Goal: Complete application form: Complete application form

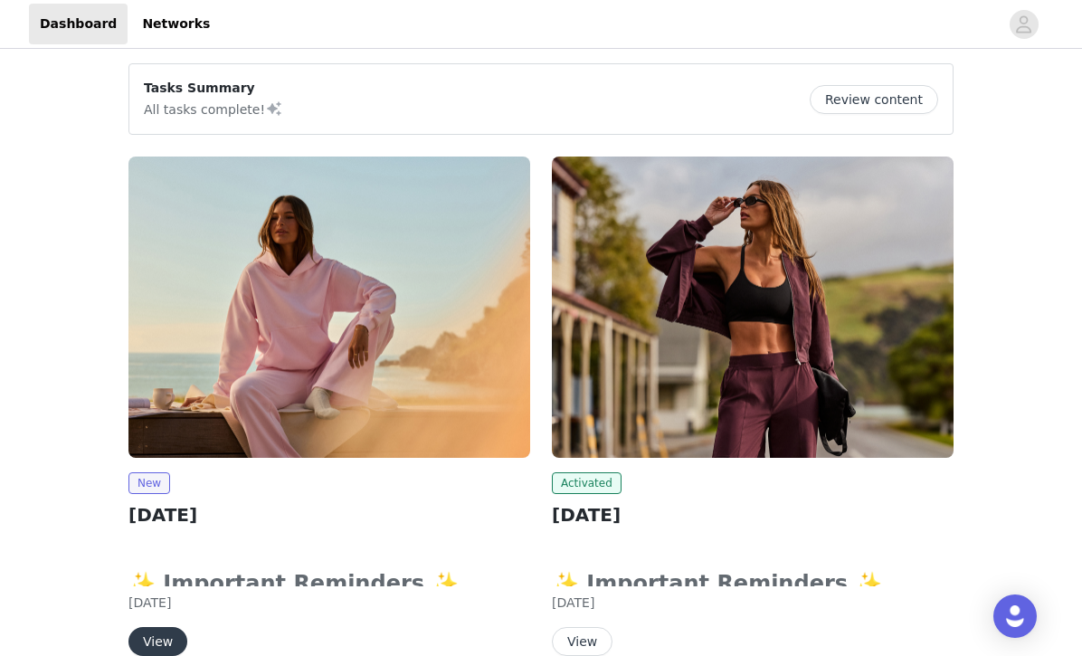
scroll to position [327, 0]
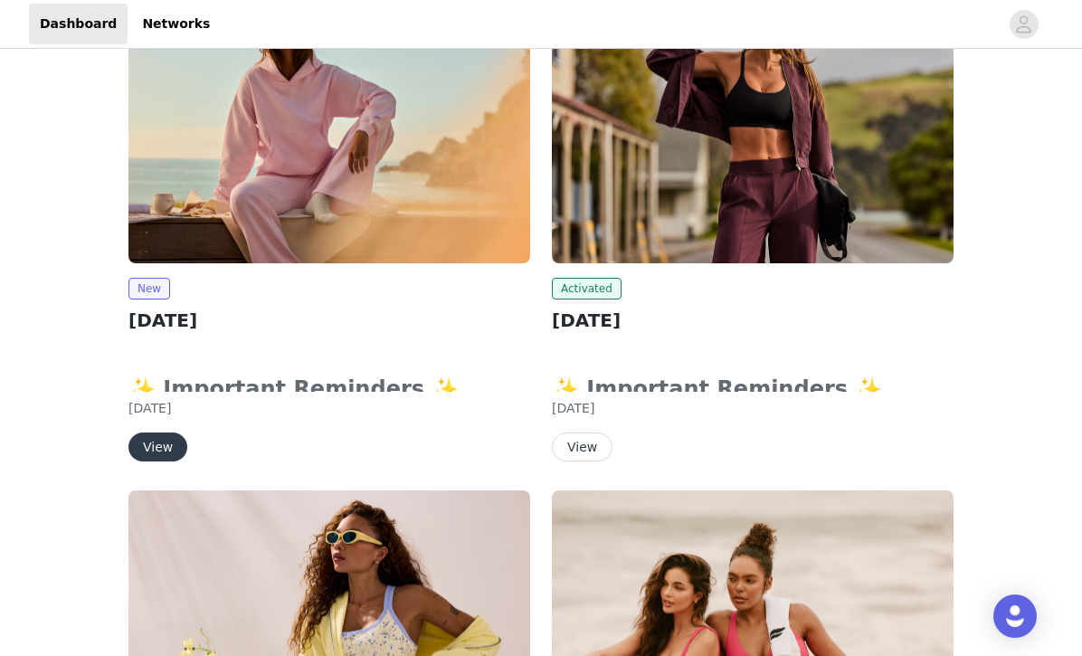
click at [163, 434] on button "View" at bounding box center [157, 446] width 59 height 29
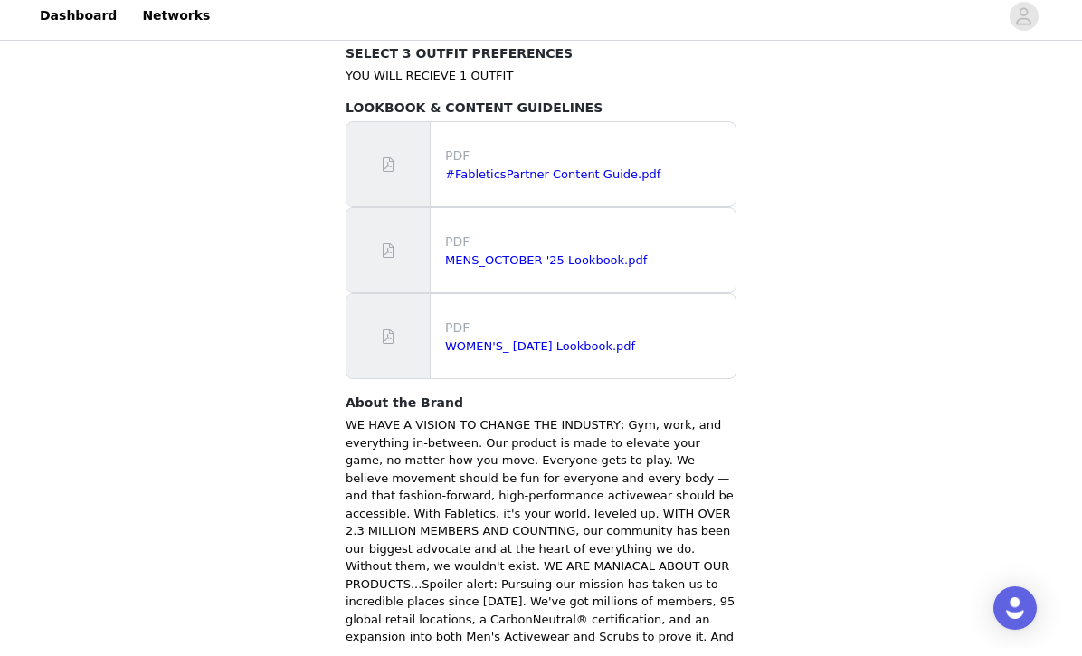
scroll to position [1190, 0]
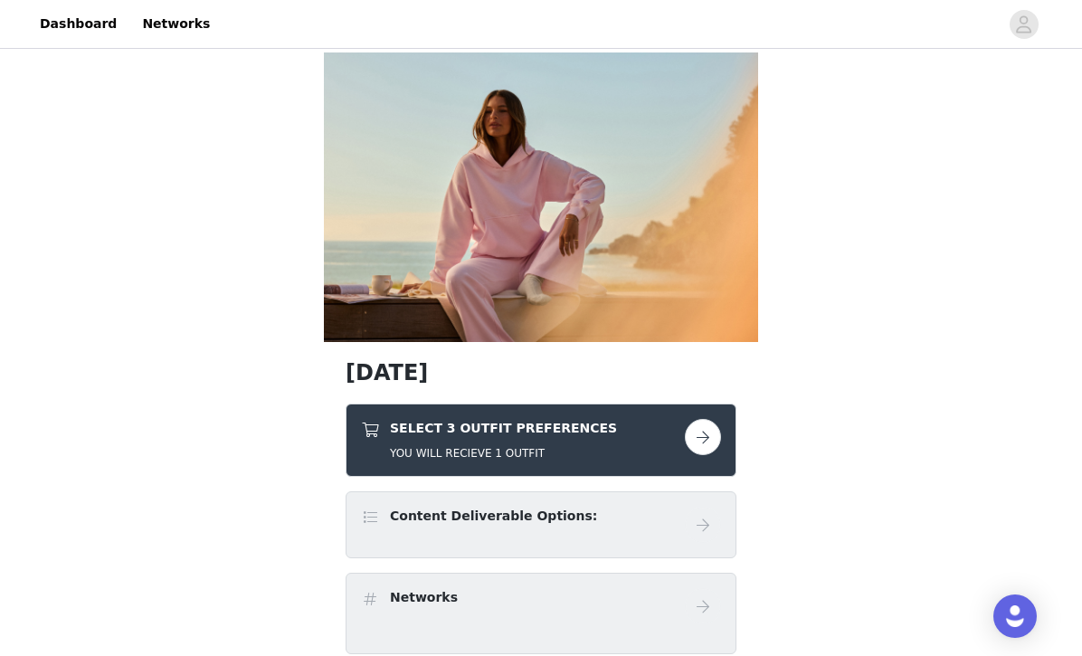
click at [531, 455] on h5 "YOU WILL RECIEVE 1 OUTFIT" at bounding box center [503, 453] width 227 height 16
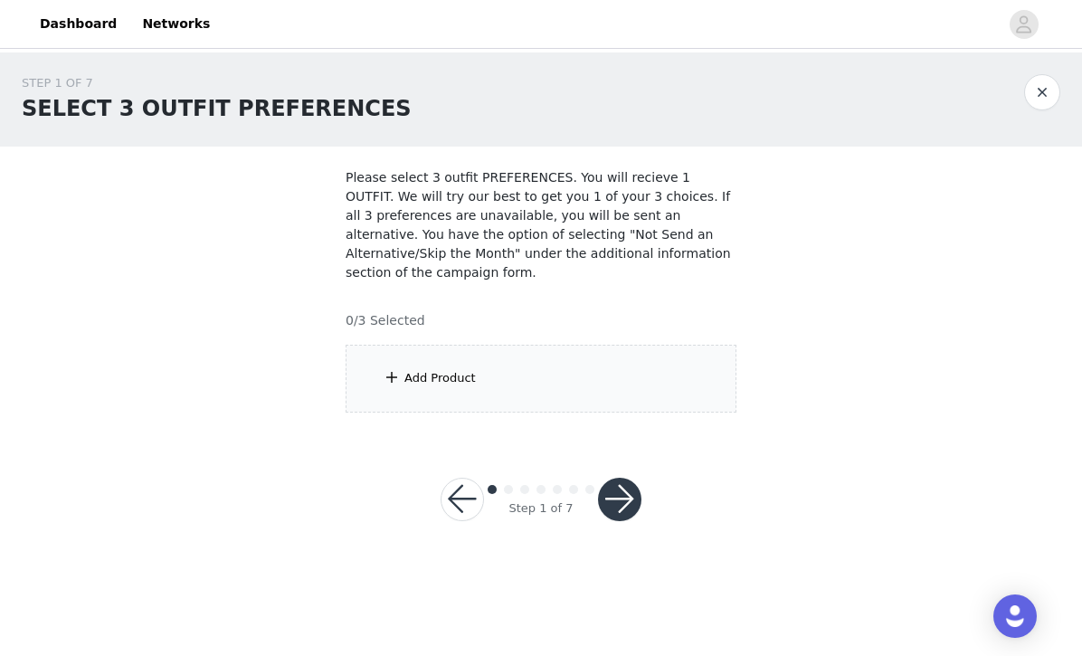
click at [519, 367] on div "Add Product" at bounding box center [541, 379] width 391 height 68
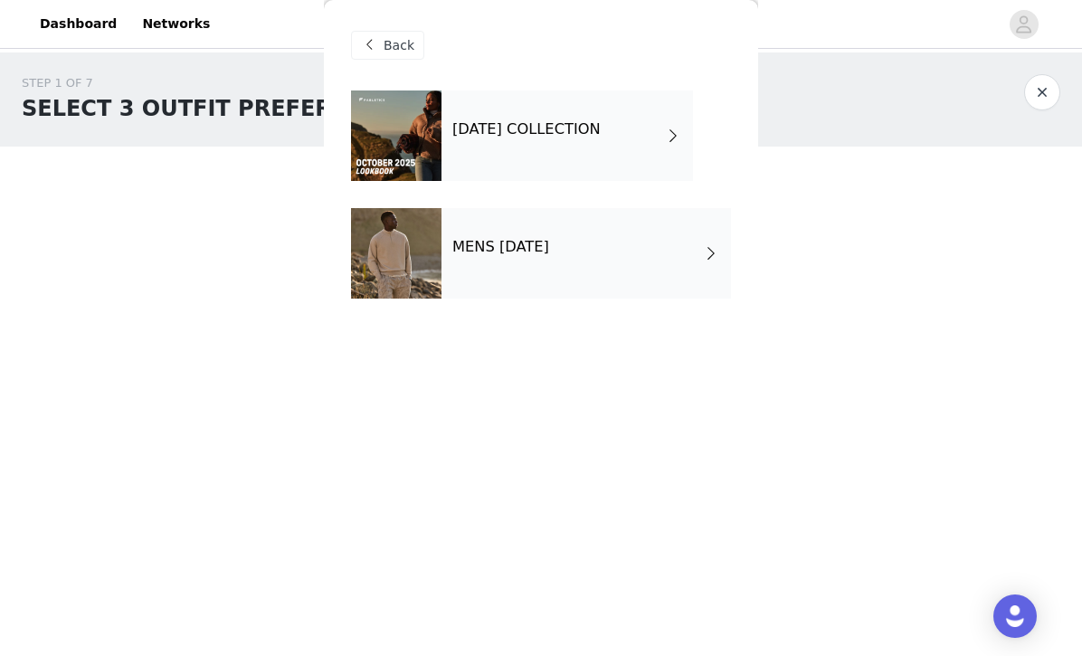
click at [497, 164] on div "[DATE] COLLECTION" at bounding box center [566, 135] width 251 height 90
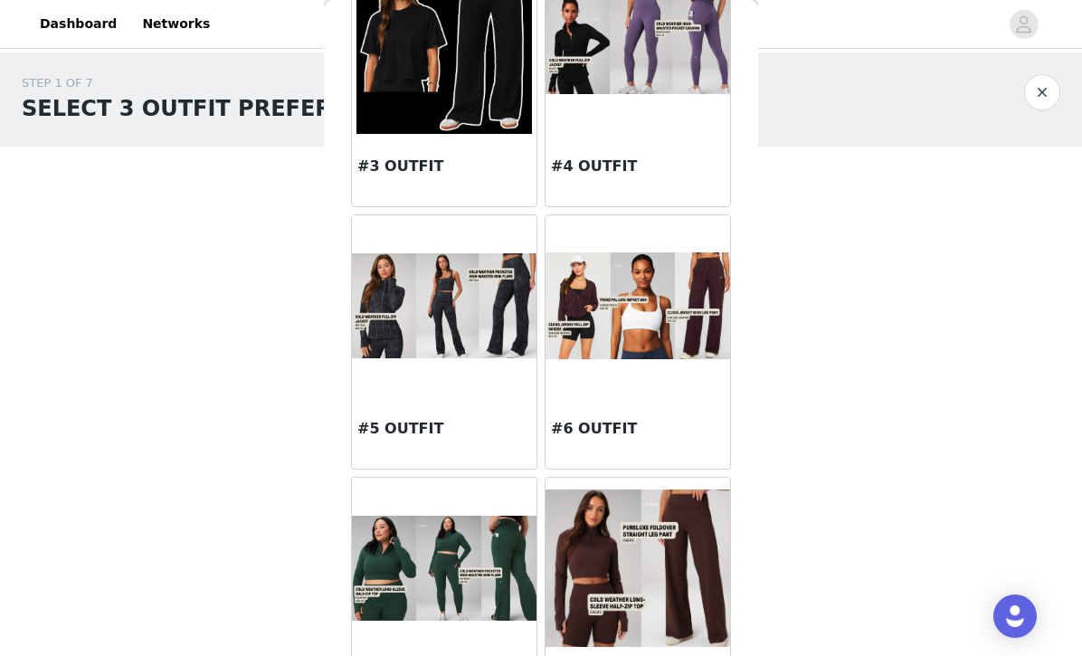
scroll to position [413, 0]
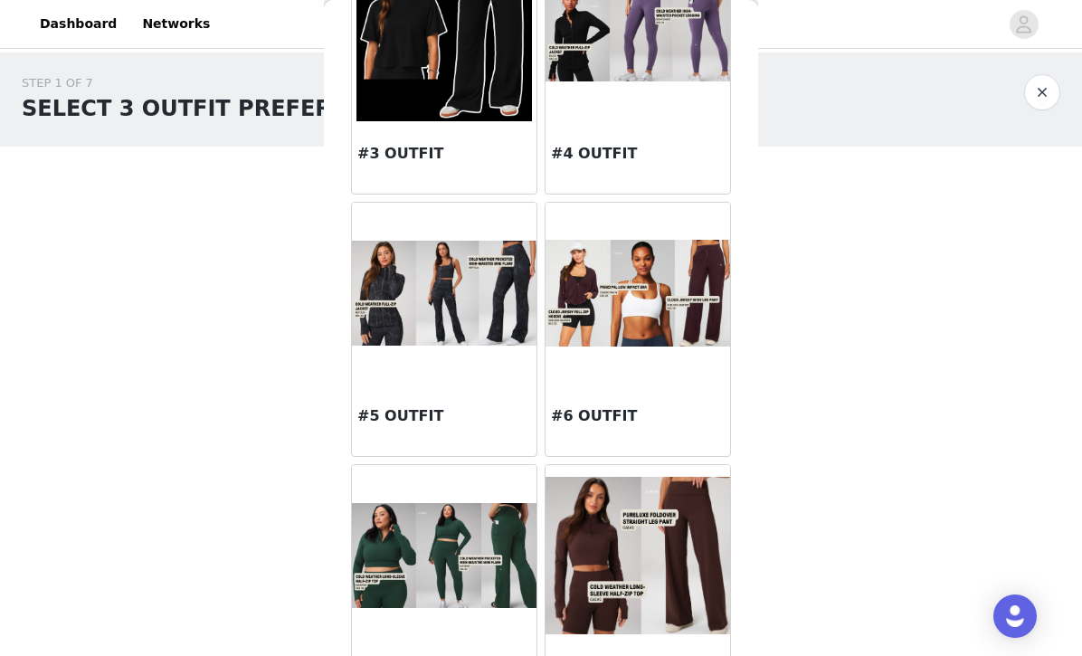
click at [628, 397] on div "#6 OUTFIT" at bounding box center [637, 420] width 185 height 72
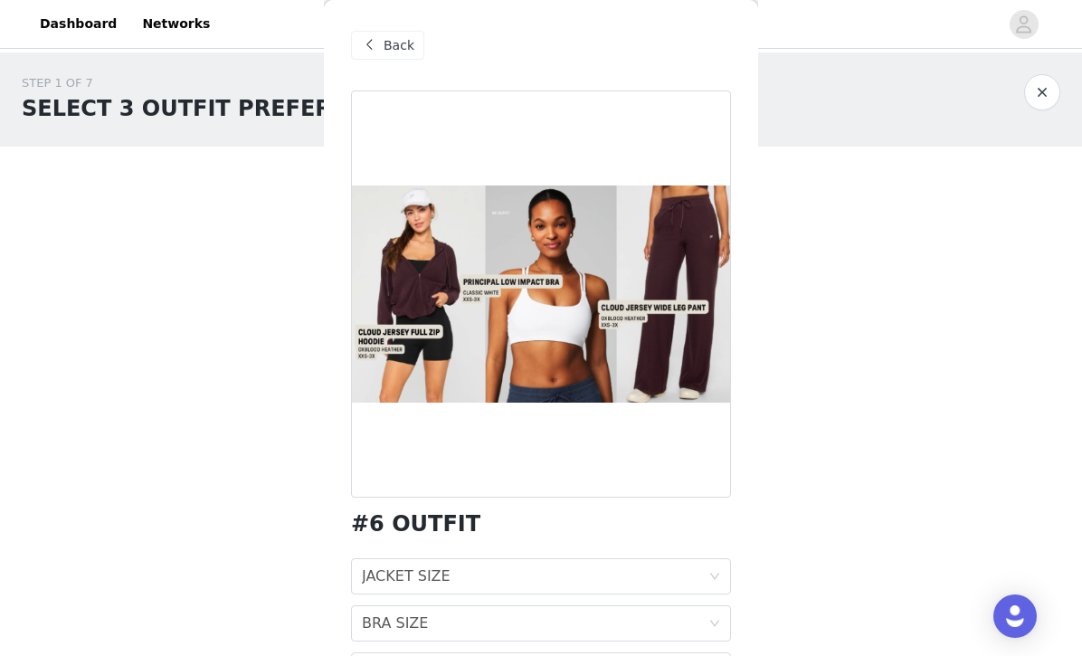
scroll to position [0, 0]
click at [382, 44] on div "Back" at bounding box center [387, 45] width 73 height 29
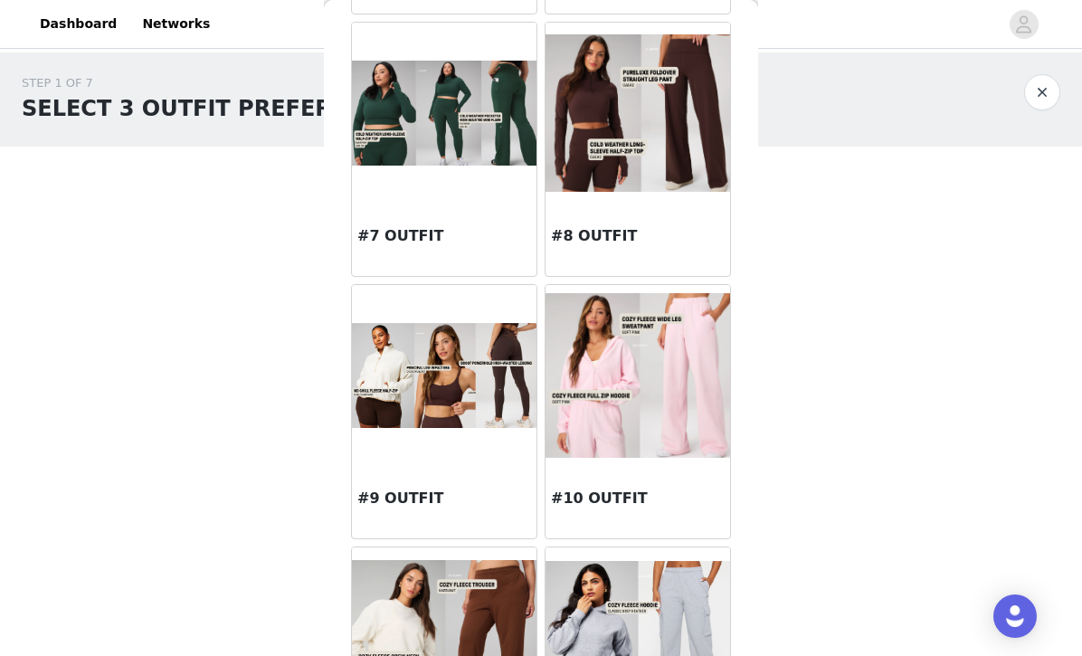
scroll to position [859, 0]
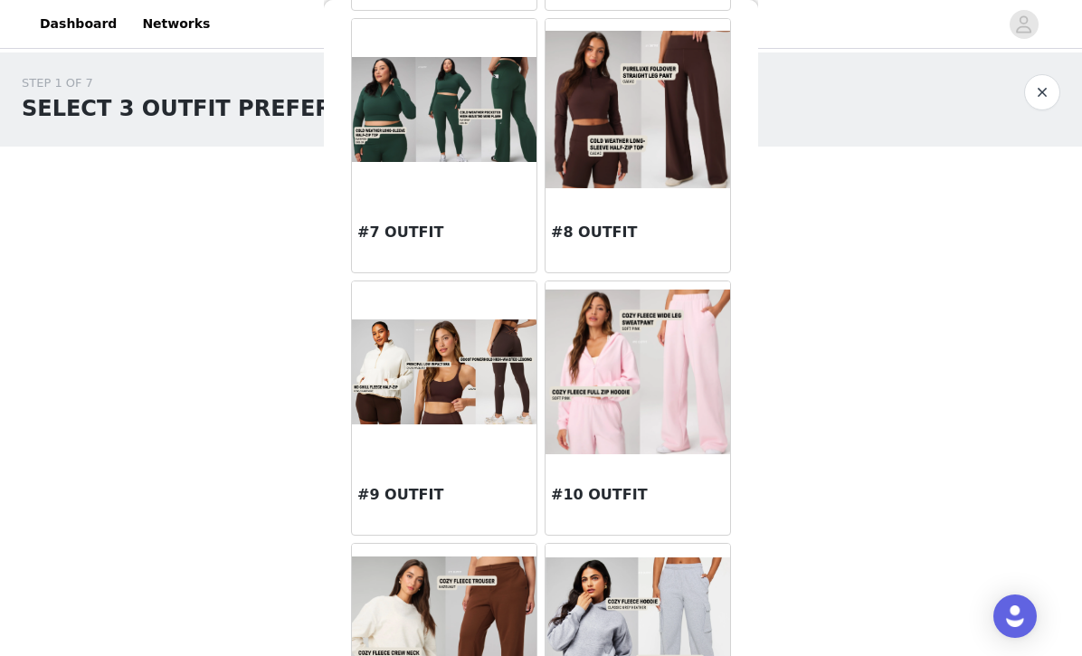
click at [646, 498] on h3 "#10 OUTFIT" at bounding box center [638, 495] width 174 height 22
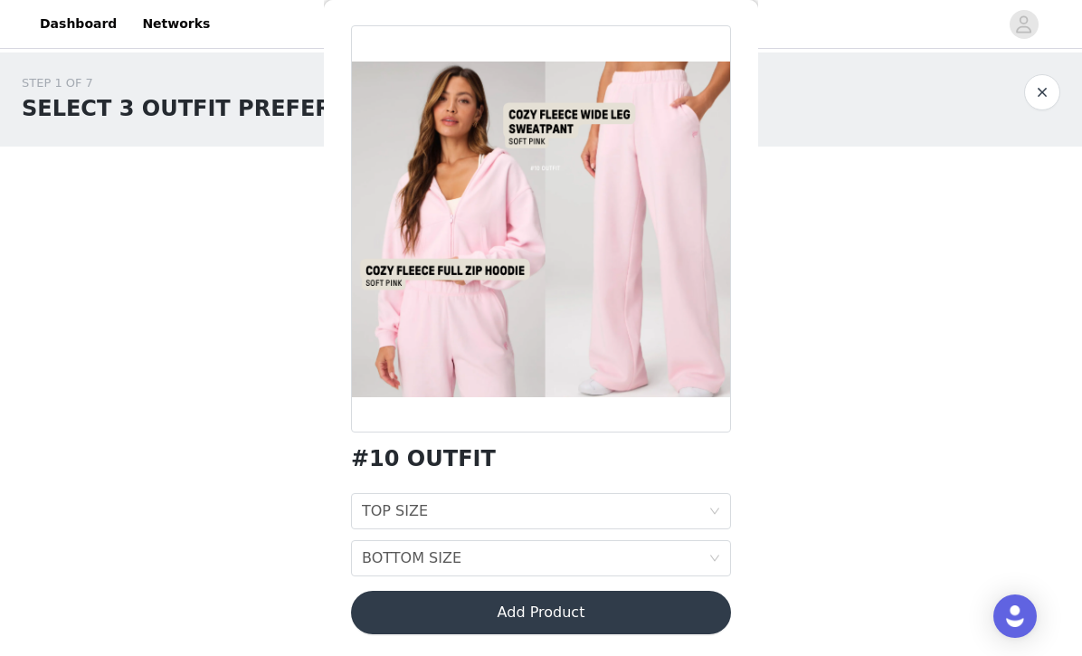
scroll to position [65, 0]
click at [471, 500] on div "TOP SIZE TOP SIZE" at bounding box center [535, 511] width 346 height 34
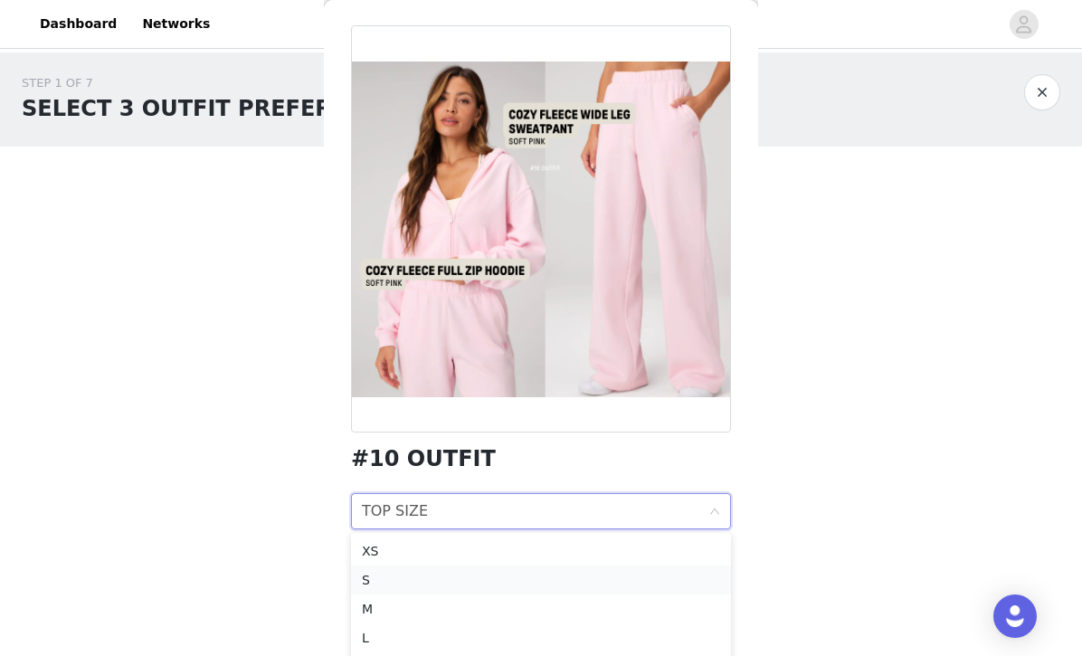
click at [425, 578] on div "S" at bounding box center [541, 580] width 358 height 20
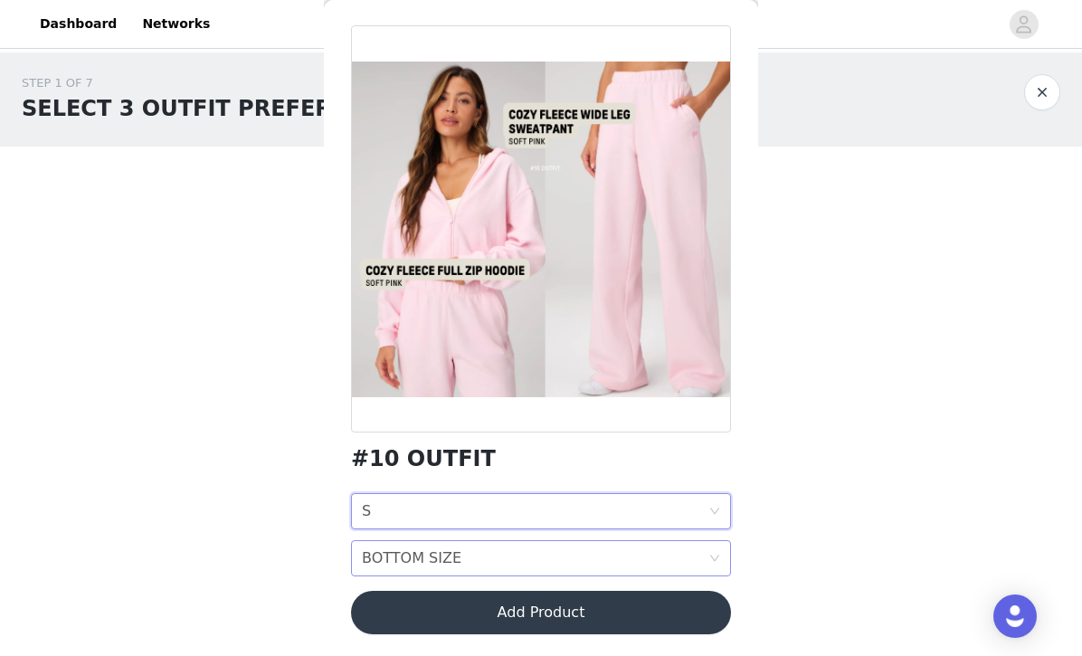
click at [442, 564] on div "BOTTOM SIZE" at bounding box center [412, 558] width 100 height 34
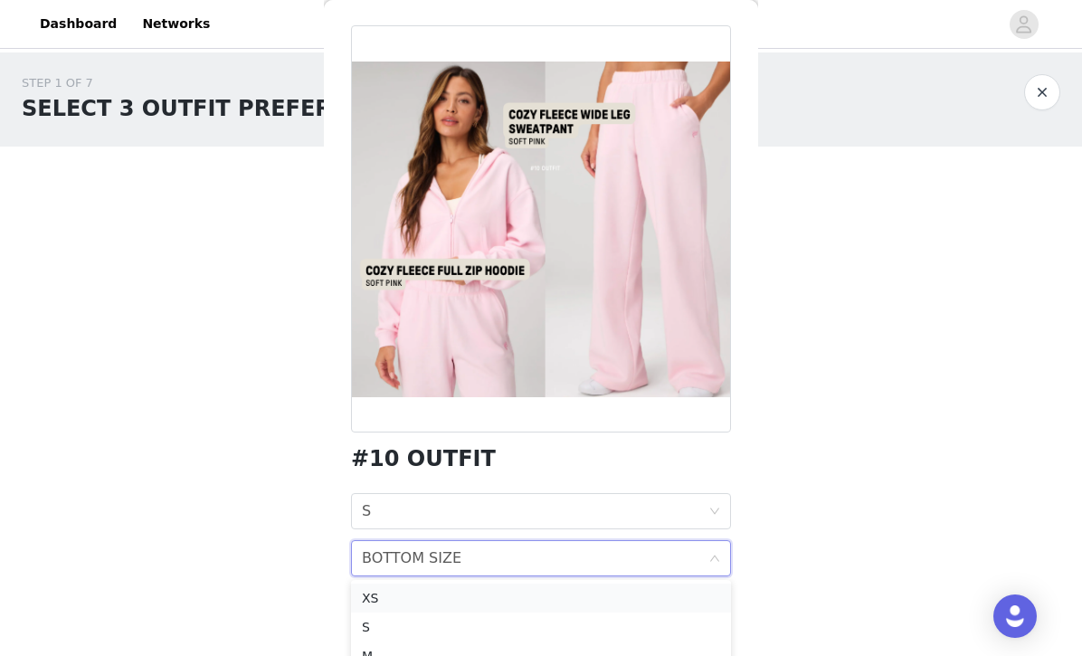
click at [425, 596] on div "XS" at bounding box center [541, 598] width 358 height 20
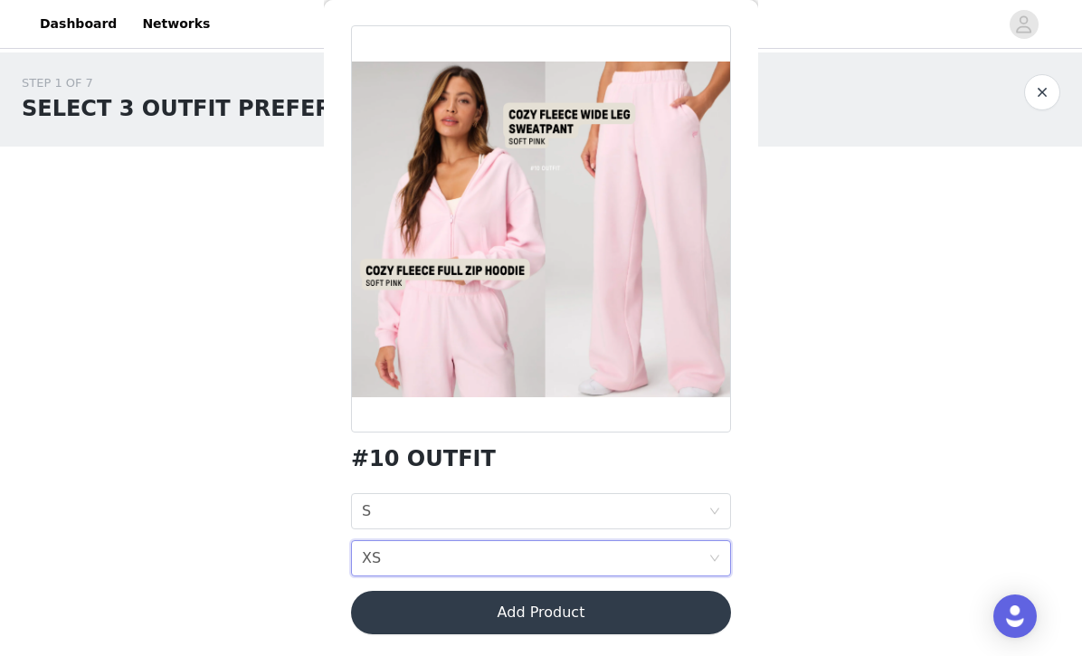
click at [492, 612] on button "Add Product" at bounding box center [541, 612] width 380 height 43
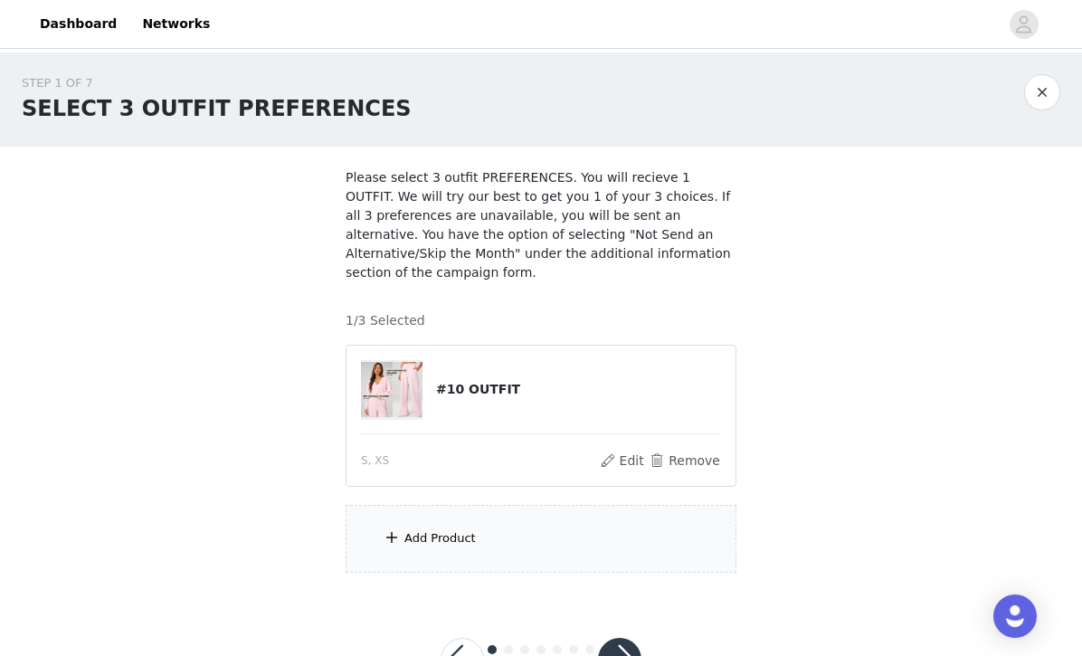
click at [441, 537] on div "Add Product" at bounding box center [439, 538] width 71 height 18
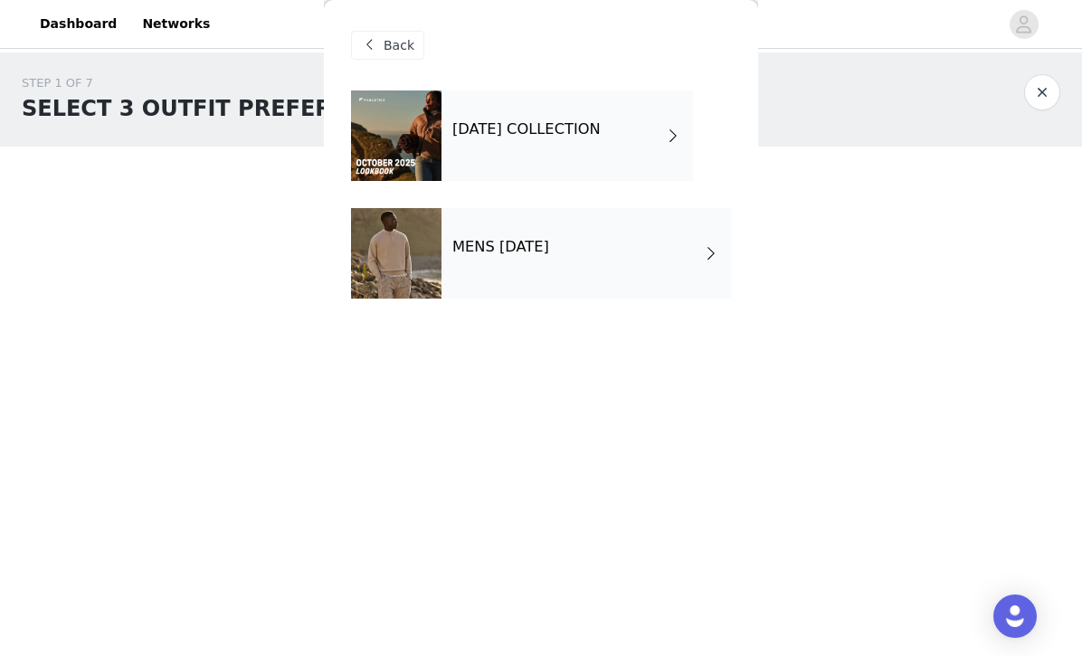
click at [527, 151] on div "[DATE] COLLECTION" at bounding box center [566, 135] width 251 height 90
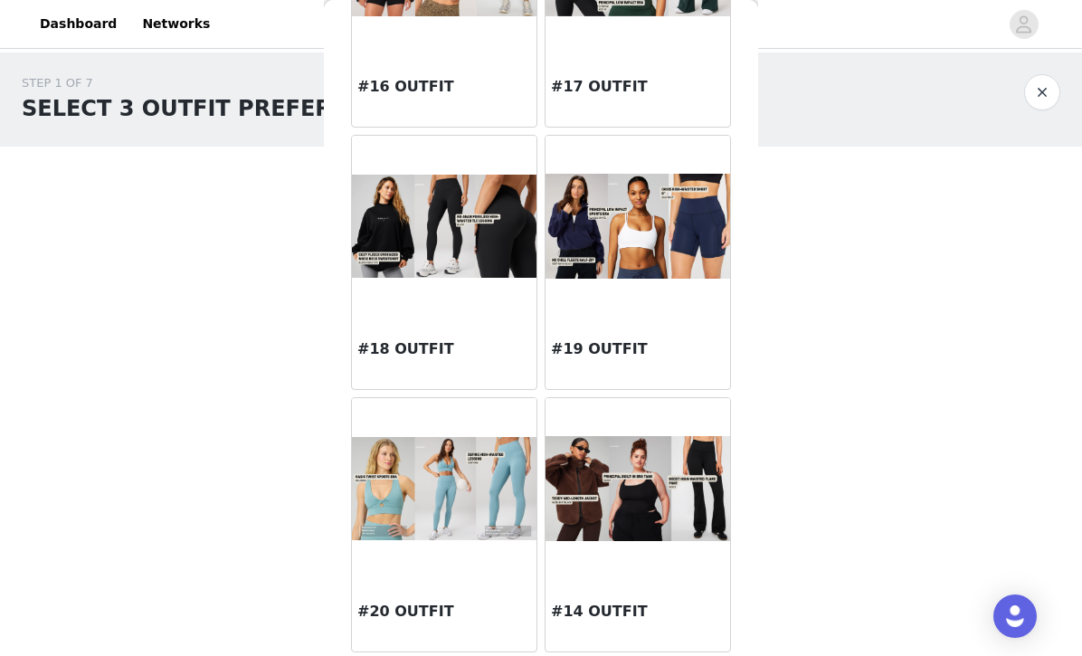
scroll to position [2054, 0]
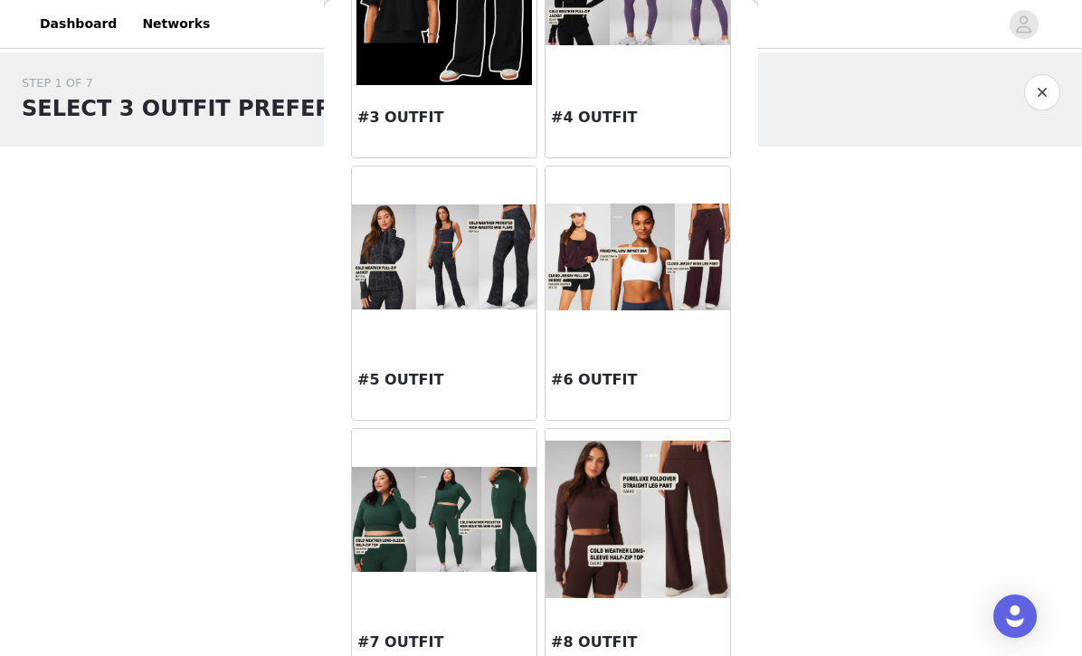
click at [624, 367] on div "#6 OUTFIT" at bounding box center [637, 383] width 185 height 72
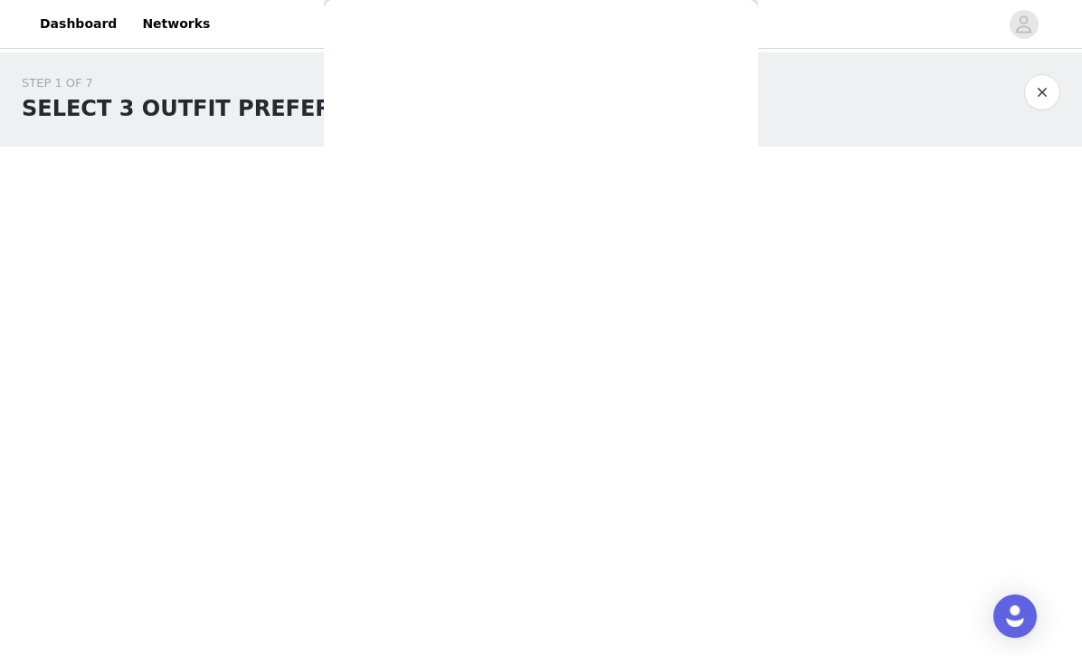
scroll to position [112, 0]
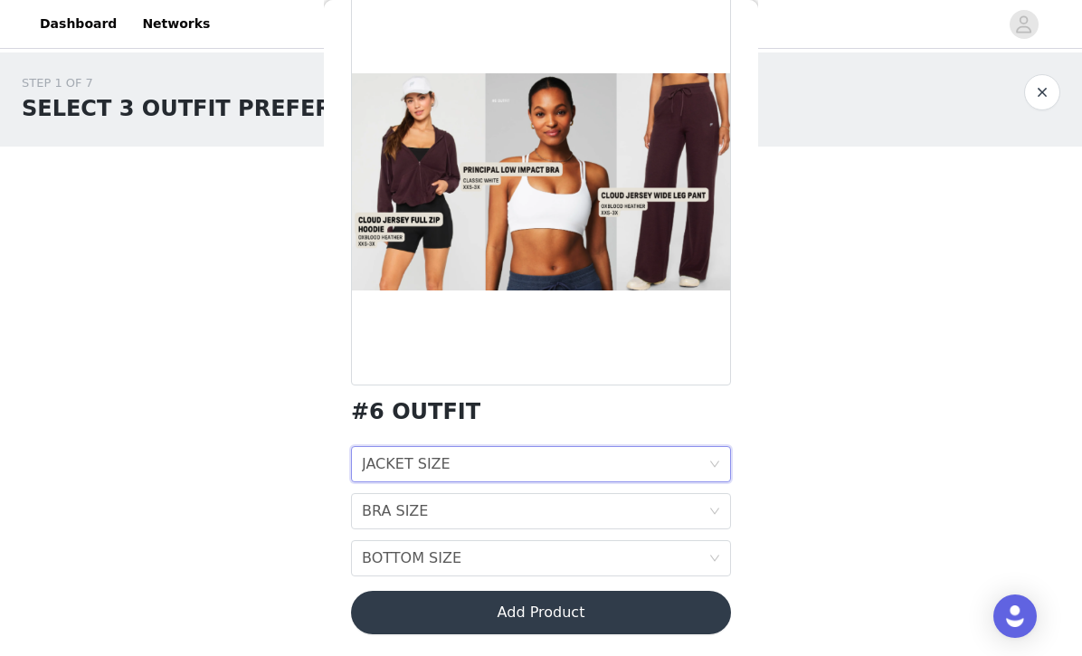
click at [505, 460] on div "JACKET SIZE JACKET SIZE" at bounding box center [535, 464] width 346 height 34
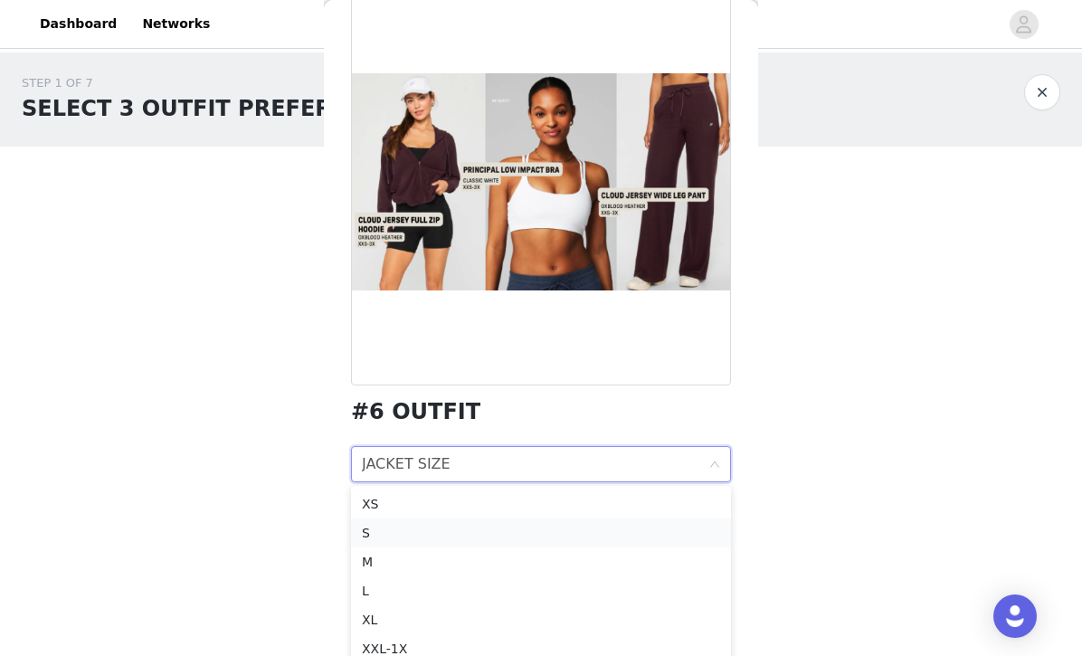
click at [414, 537] on div "S" at bounding box center [541, 533] width 358 height 20
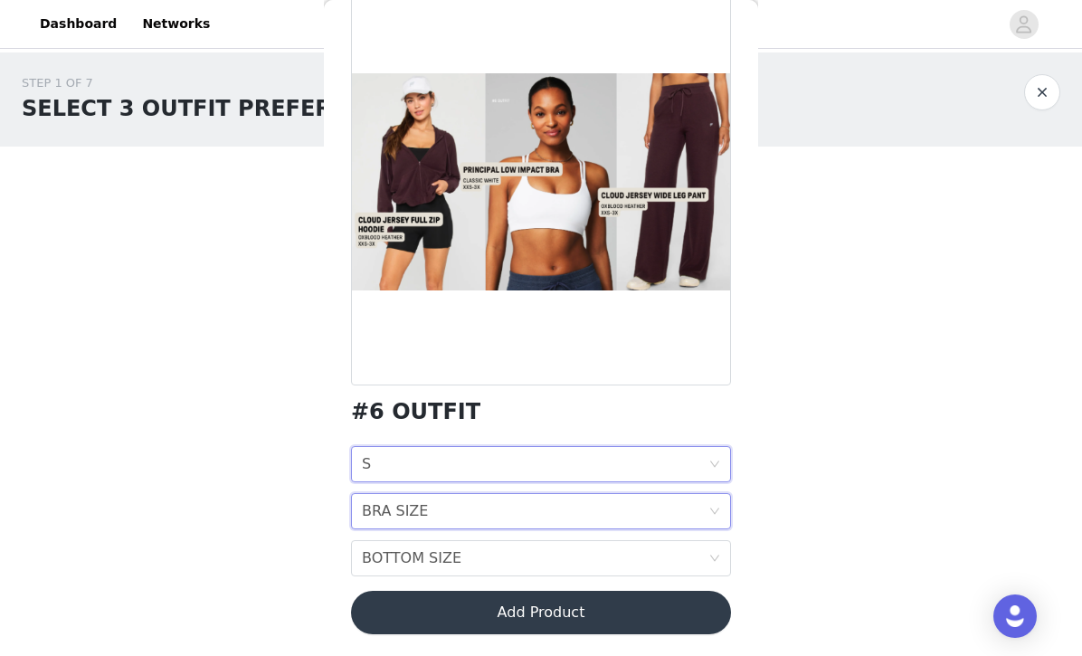
click at [432, 519] on div "BRA SIZE BRA SIZE" at bounding box center [535, 511] width 346 height 34
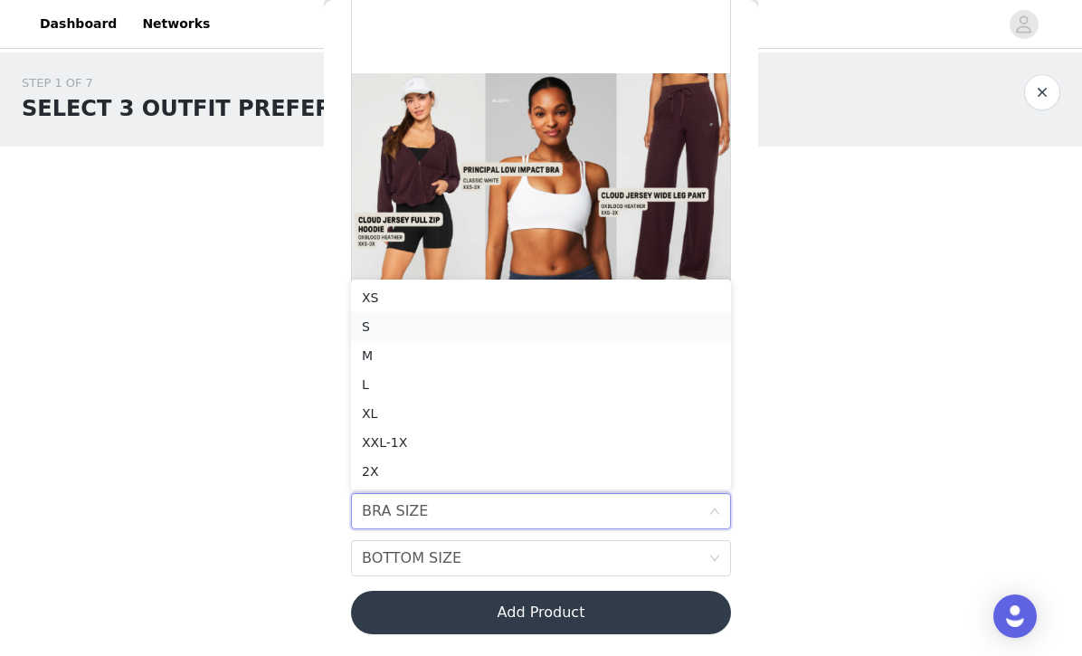
click at [425, 331] on div "S" at bounding box center [541, 327] width 358 height 20
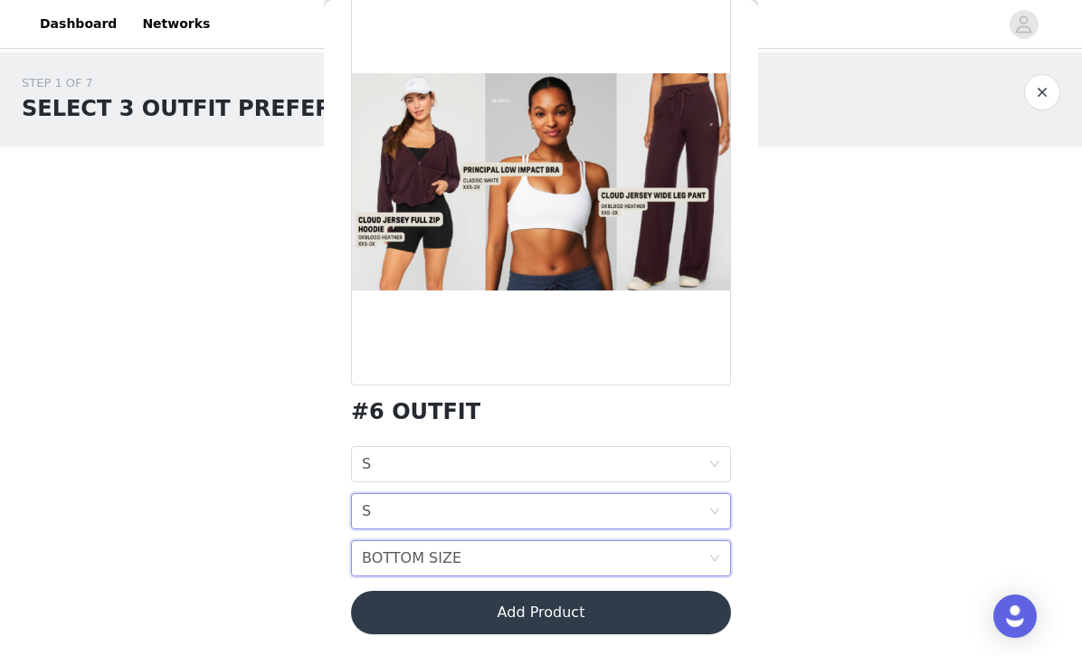
click at [432, 569] on div "BOTTOM SIZE" at bounding box center [412, 558] width 100 height 34
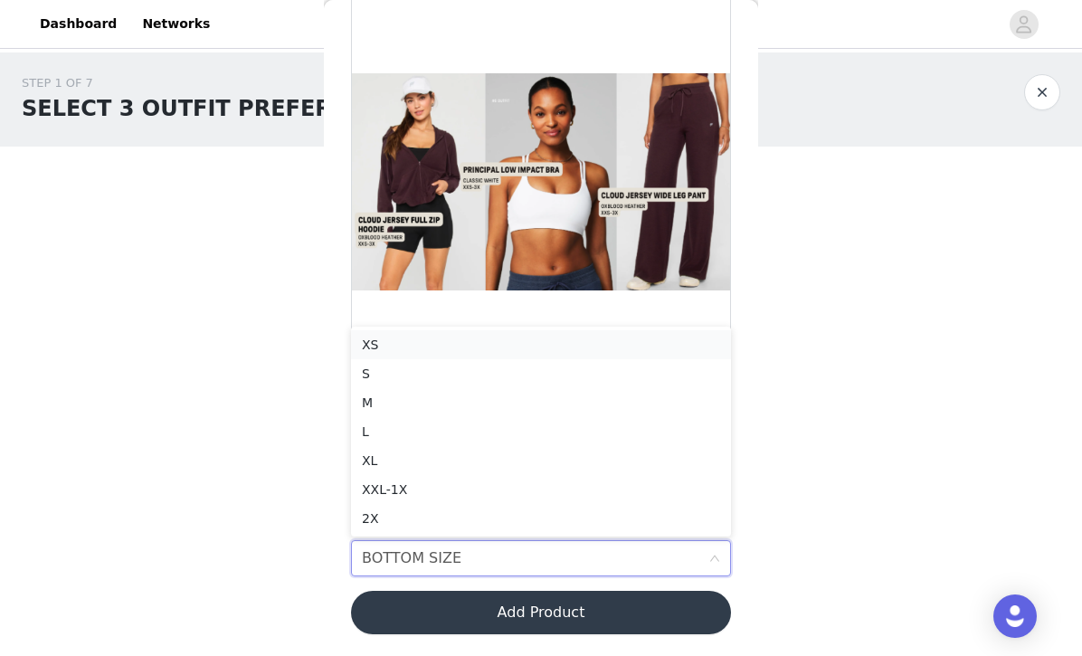
click at [420, 351] on div "XS" at bounding box center [541, 345] width 358 height 20
click at [473, 618] on button "Add Product" at bounding box center [541, 612] width 380 height 43
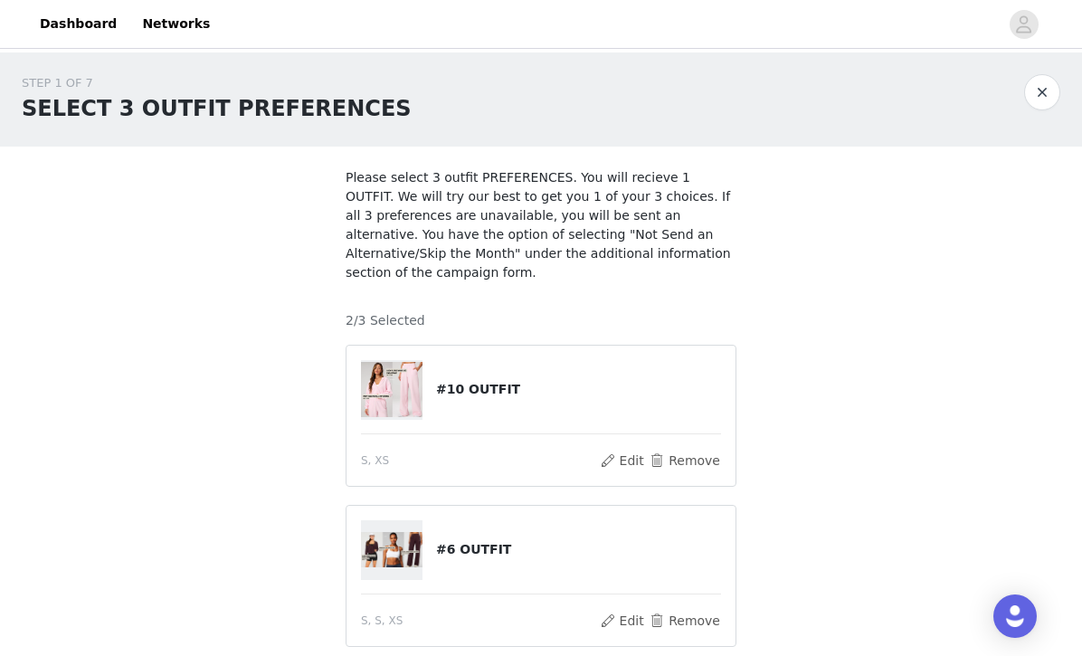
click at [419, 612] on div "S, S, XS" at bounding box center [480, 620] width 238 height 16
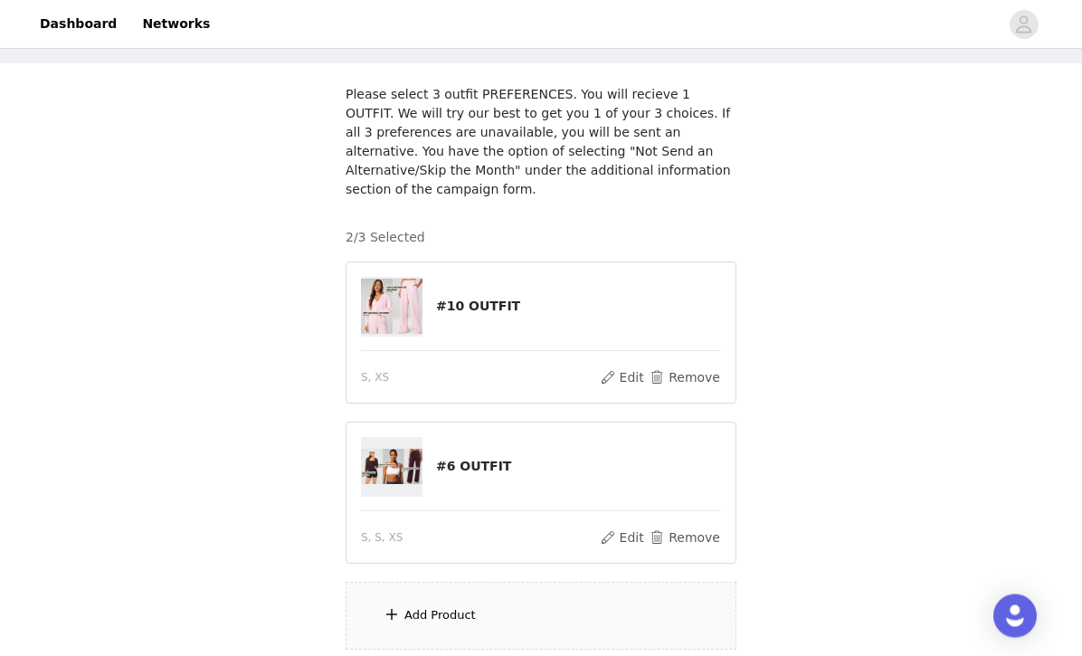
click at [441, 600] on div "Add Product" at bounding box center [541, 617] width 391 height 68
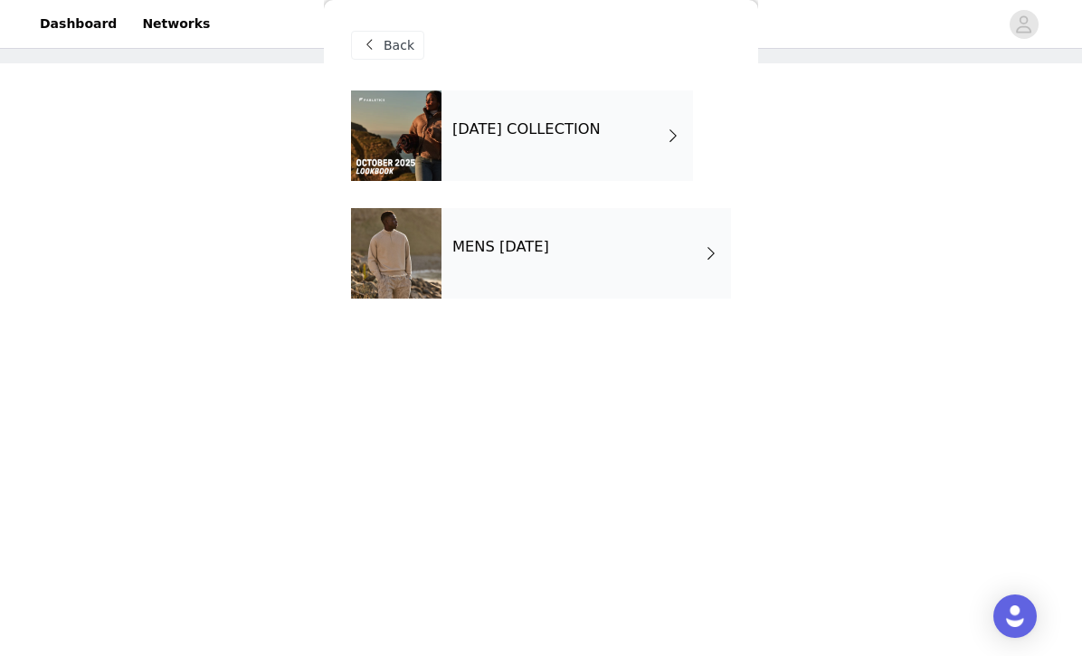
click at [421, 184] on div "[DATE] COLLECTION MENS [DATE]" at bounding box center [541, 207] width 380 height 235
click at [429, 151] on div at bounding box center [396, 135] width 90 height 90
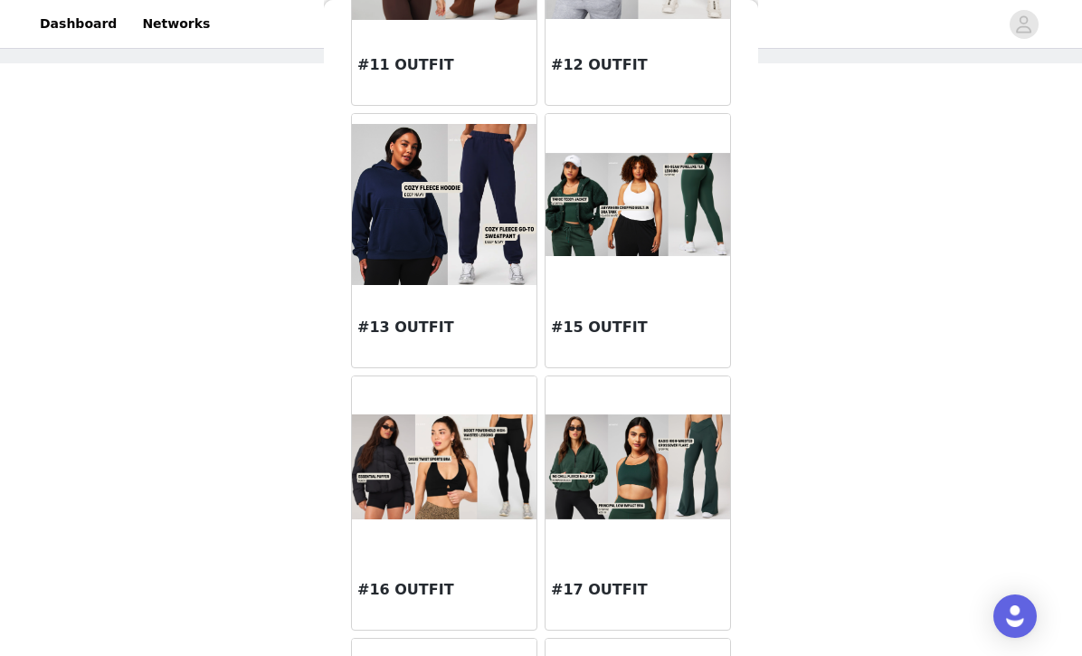
scroll to position [1550, 0]
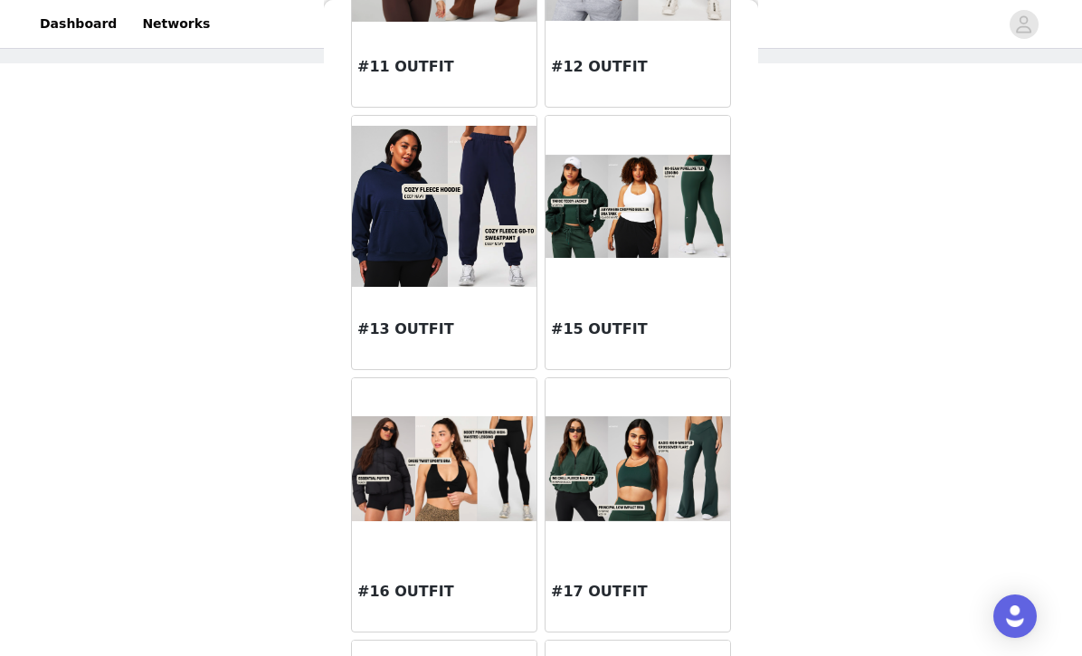
click at [441, 273] on img at bounding box center [444, 206] width 185 height 160
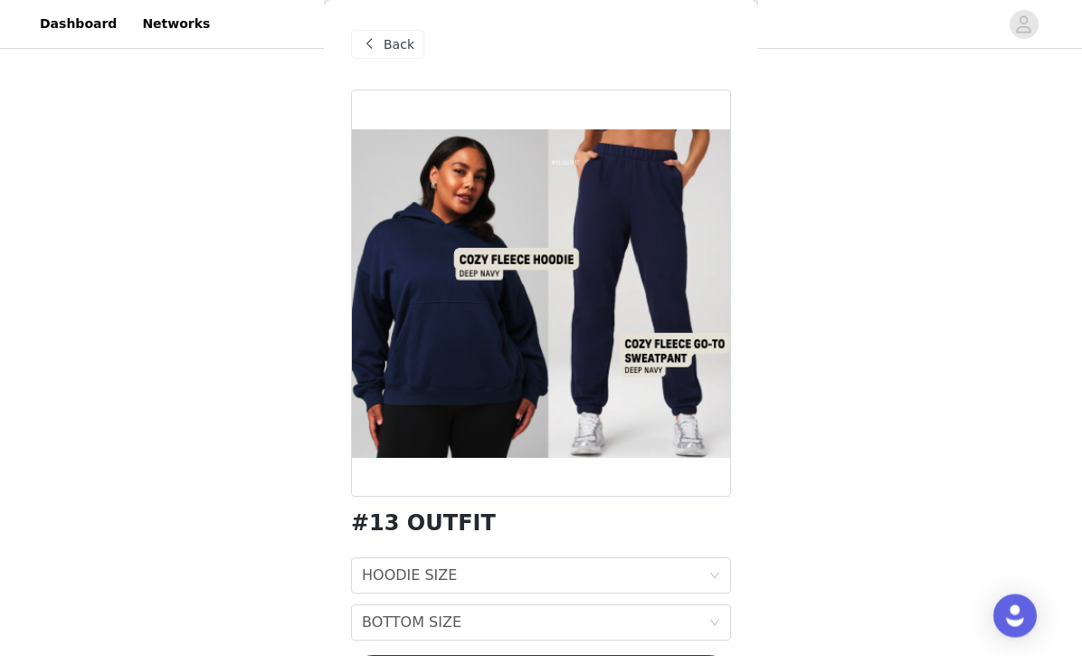
scroll to position [215, 0]
click at [377, 47] on span at bounding box center [369, 45] width 22 height 22
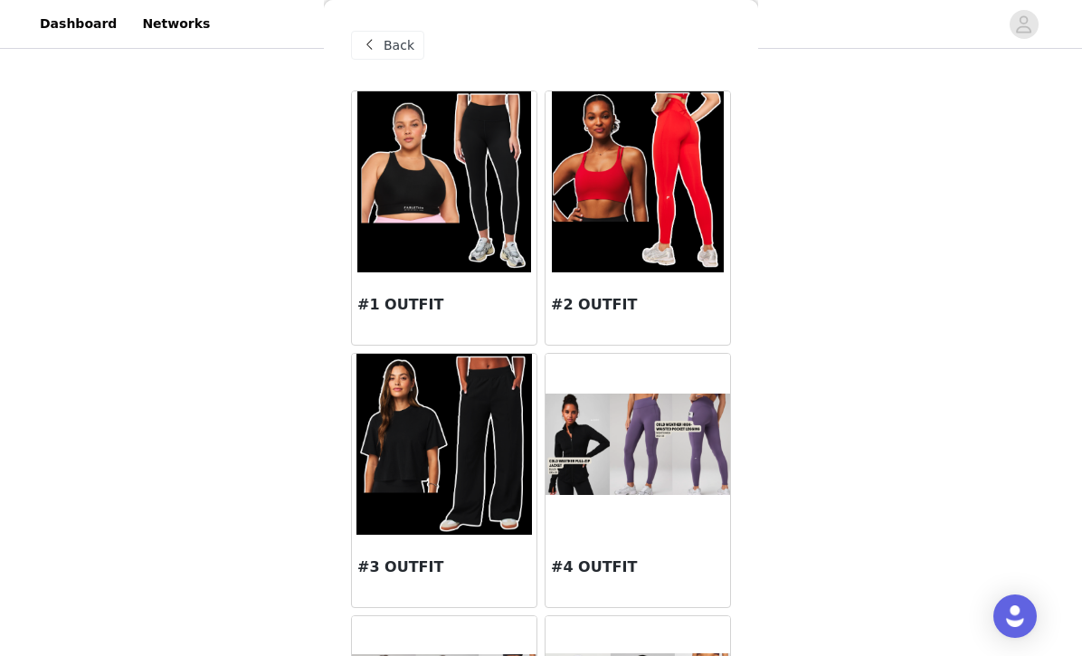
scroll to position [0, 0]
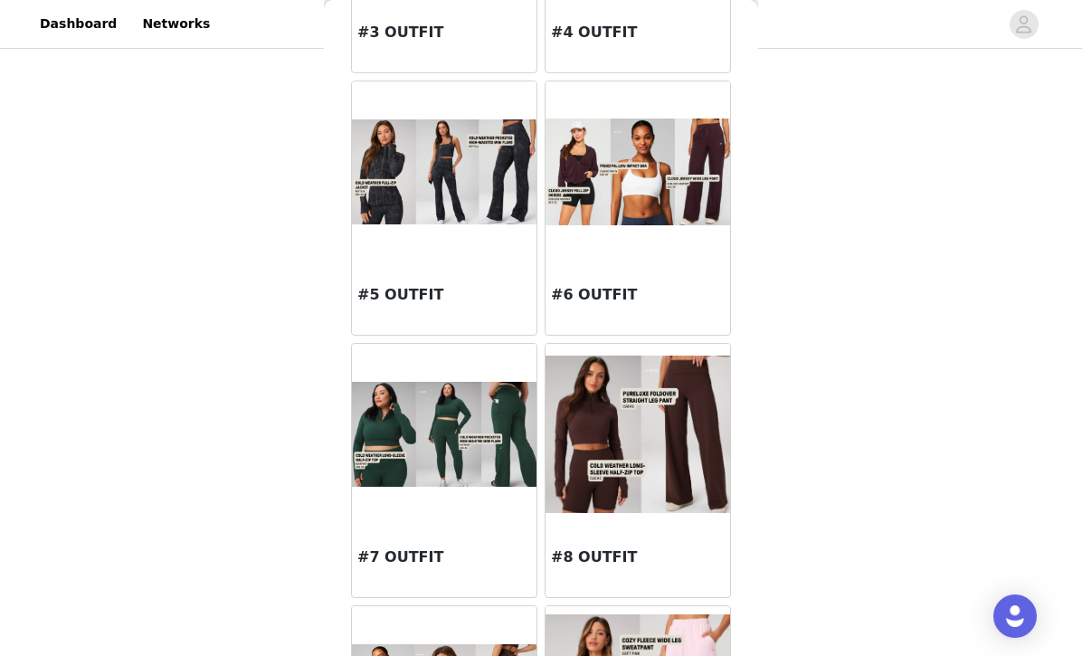
click at [631, 272] on div "#6 OUTFIT" at bounding box center [637, 298] width 185 height 72
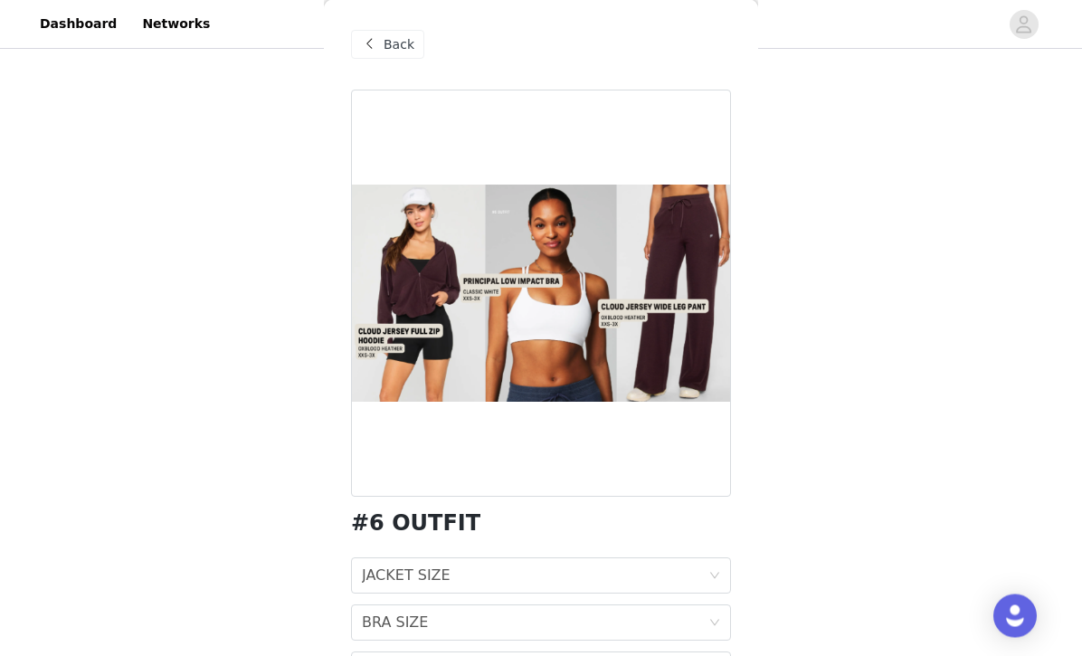
scroll to position [151, 0]
click at [404, 63] on div "Back" at bounding box center [541, 45] width 380 height 90
click at [400, 33] on div "Back" at bounding box center [387, 45] width 73 height 29
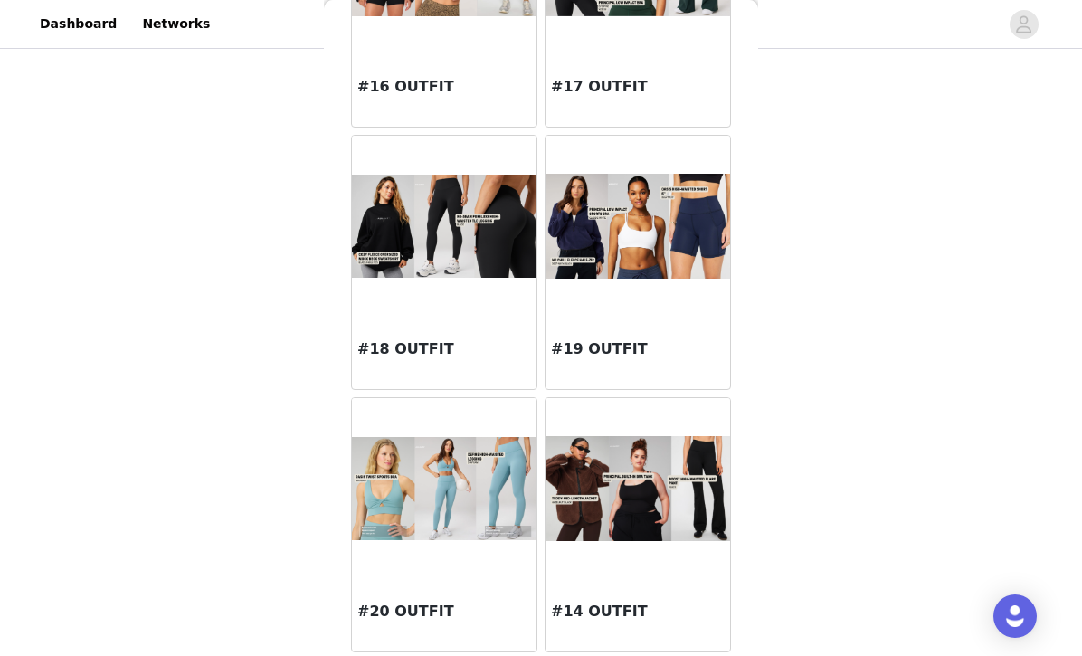
scroll to position [1547, 0]
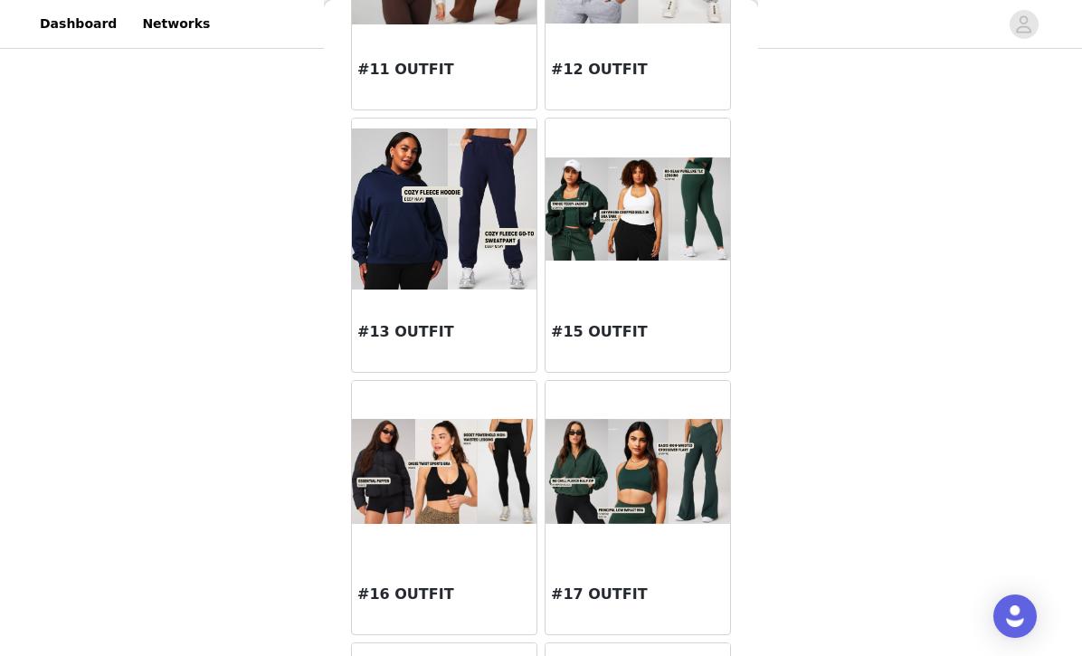
click at [482, 354] on div "#13 OUTFIT" at bounding box center [444, 335] width 185 height 72
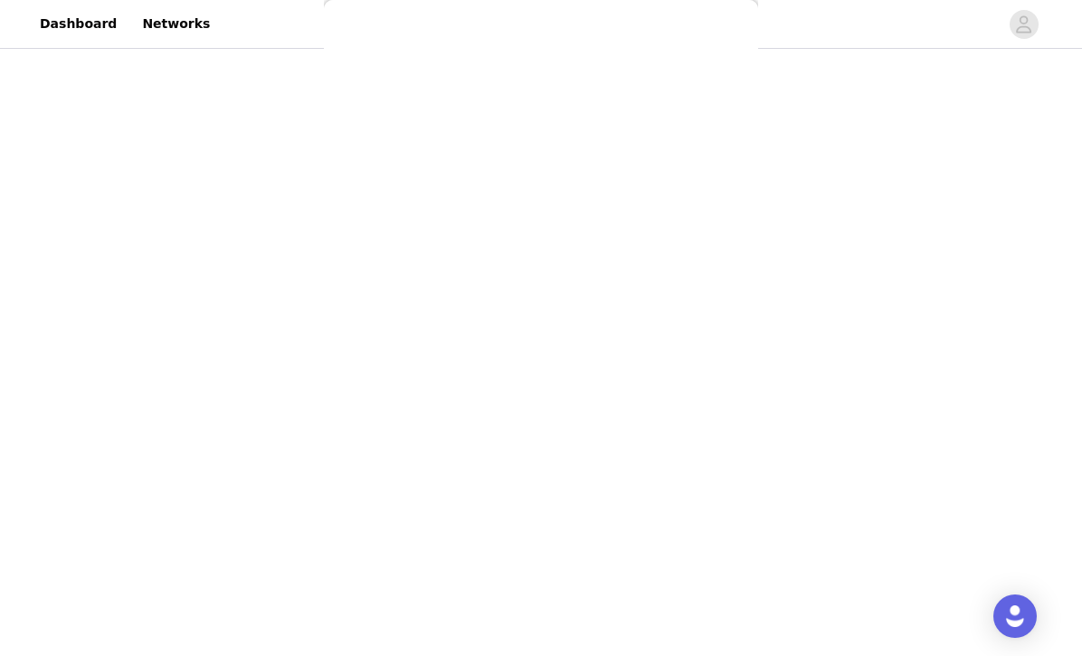
scroll to position [65, 0]
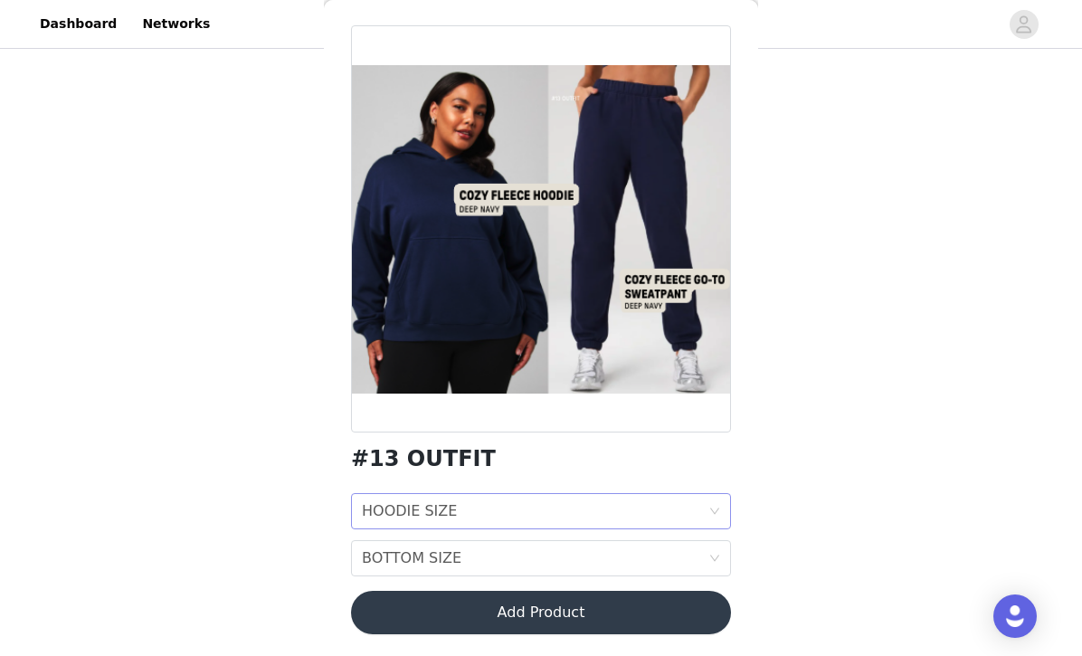
click at [462, 498] on div "HOODIE SIZE HOODIE SIZE" at bounding box center [535, 511] width 346 height 34
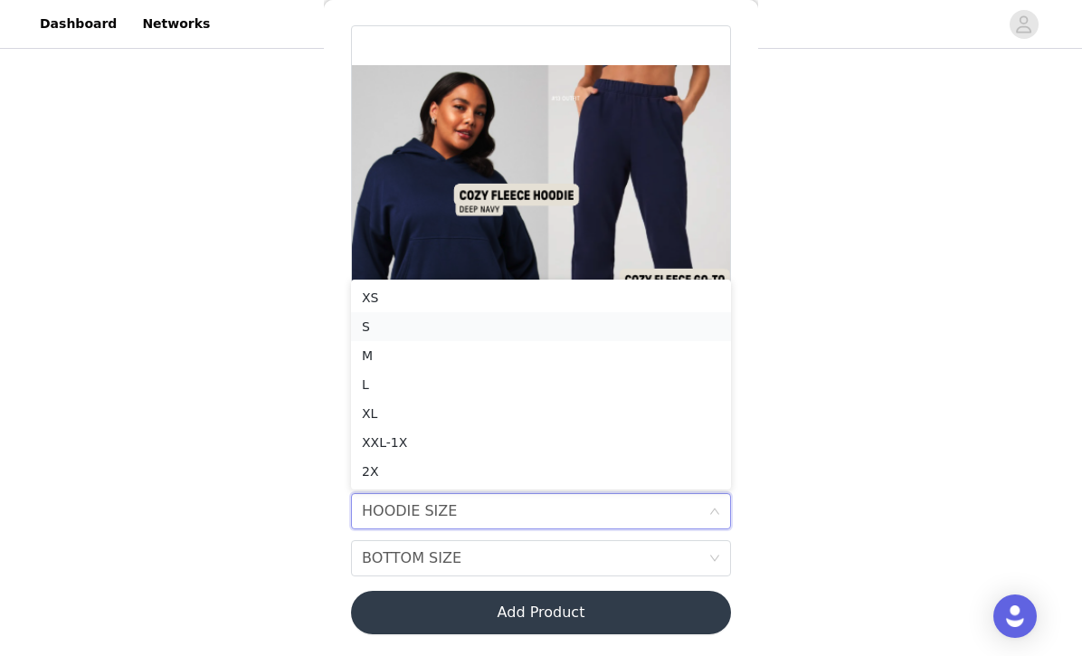
click at [431, 328] on div "S" at bounding box center [541, 327] width 358 height 20
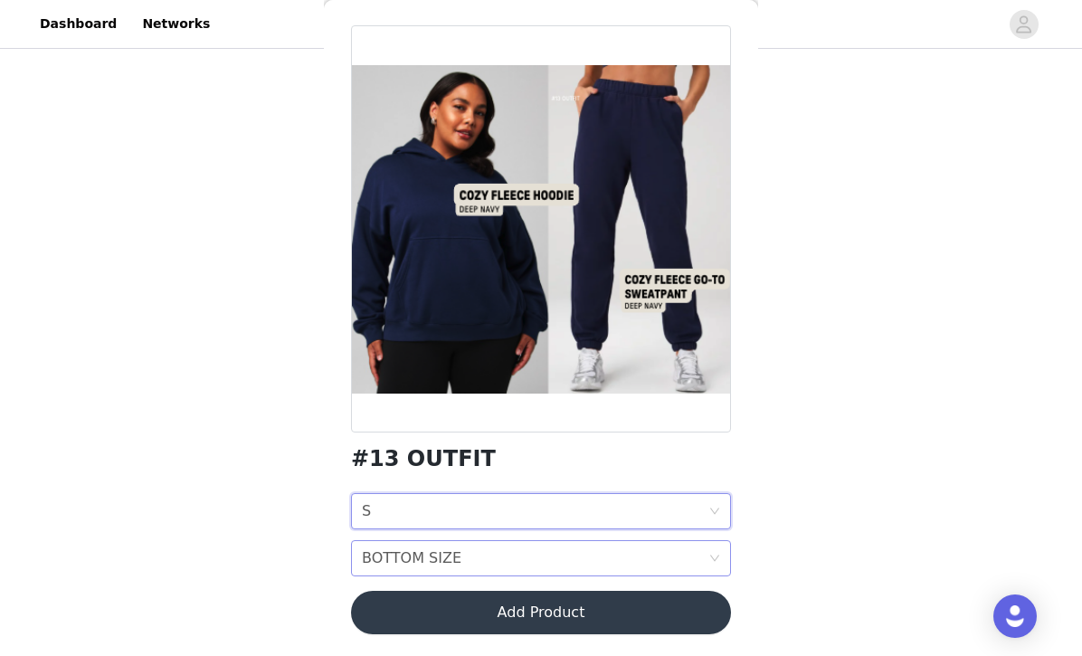
click at [456, 552] on div "BOTTOM SIZE" at bounding box center [412, 558] width 100 height 34
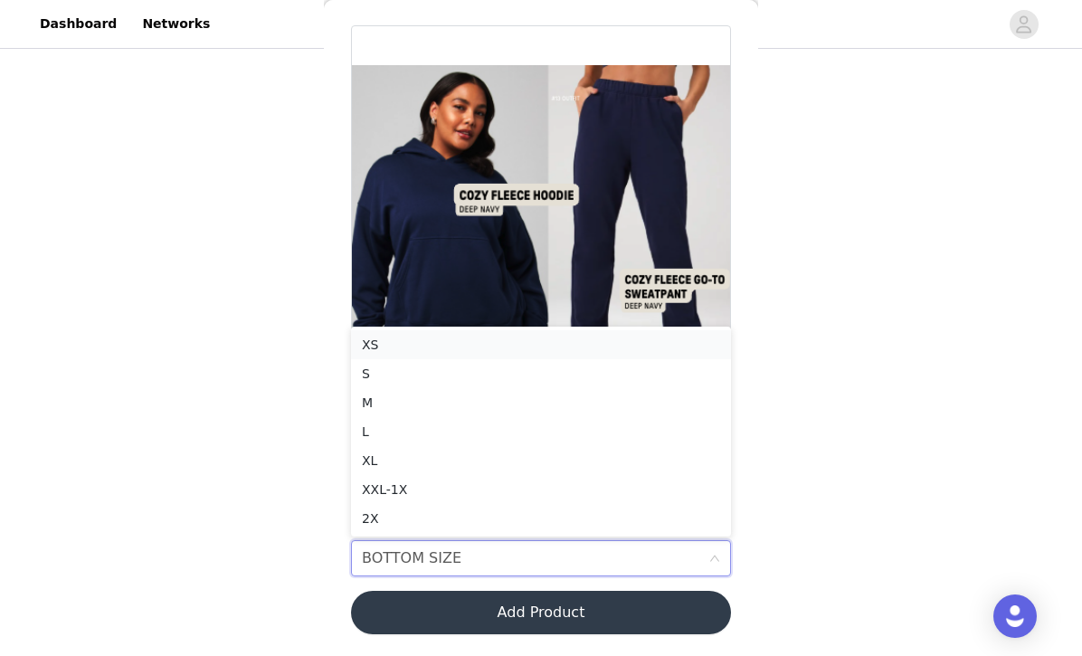
click at [431, 349] on div "XS" at bounding box center [541, 345] width 358 height 20
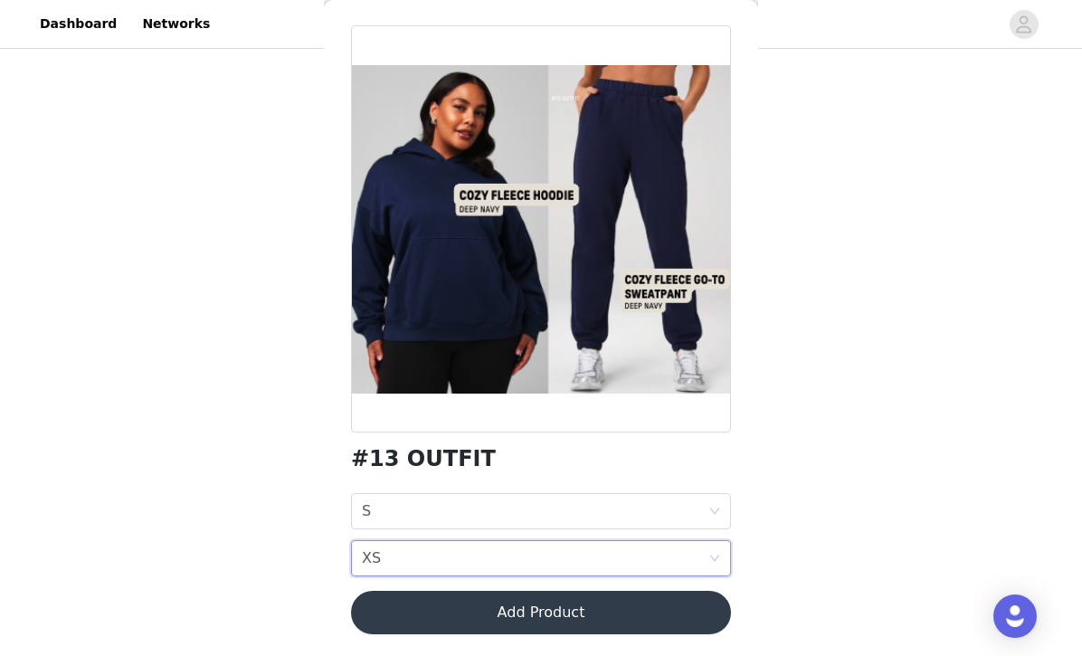
click at [528, 613] on button "Add Product" at bounding box center [541, 612] width 380 height 43
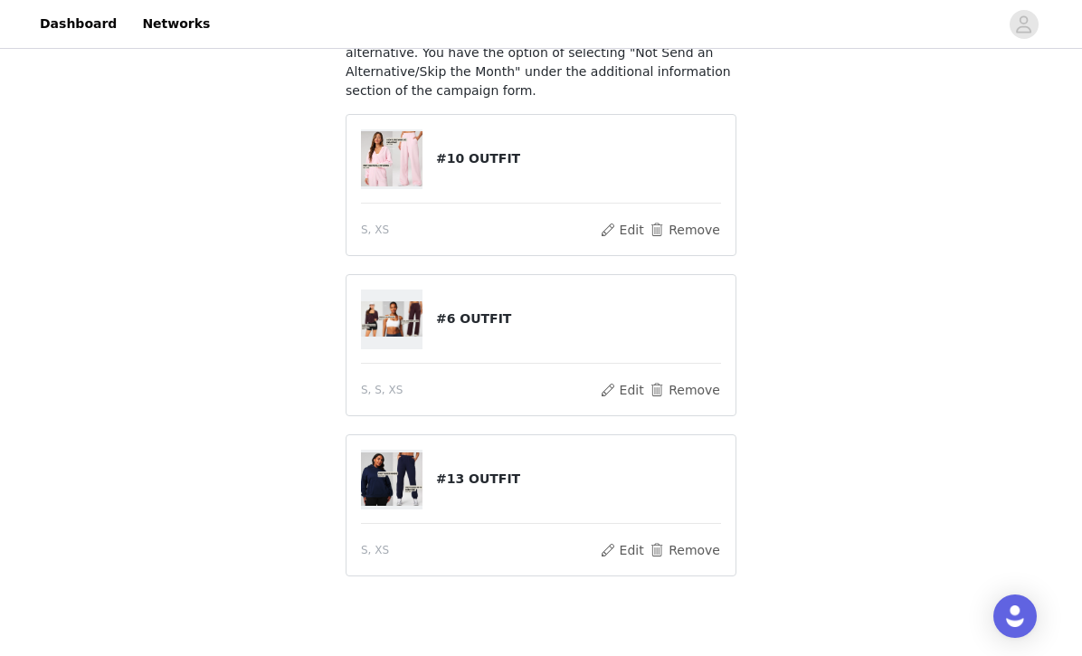
scroll to position [199, 0]
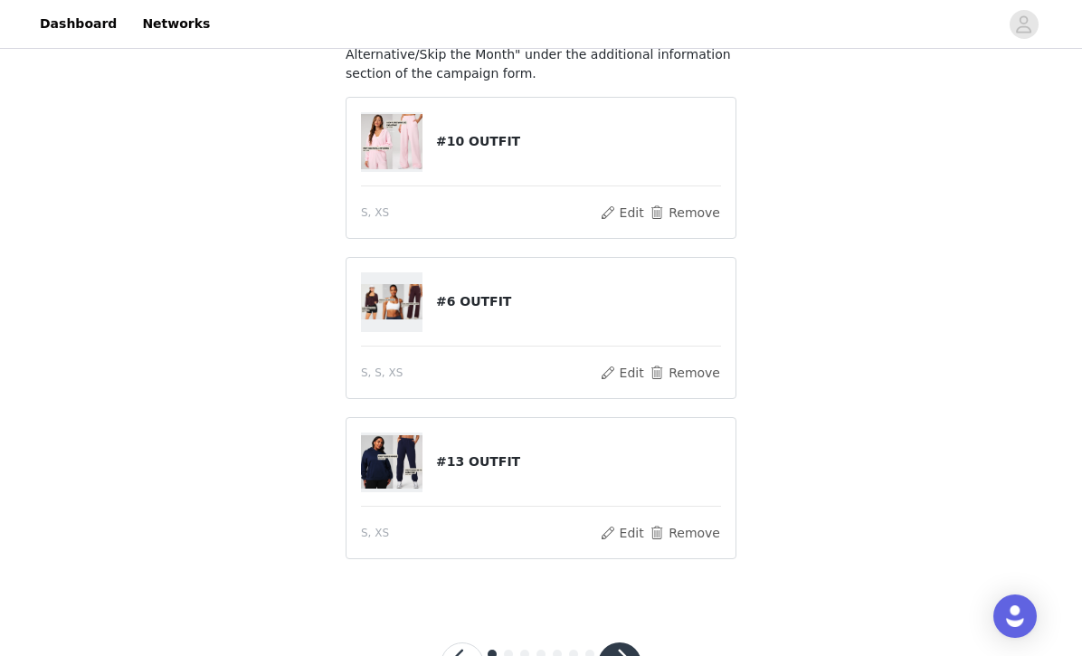
click at [621, 655] on button "button" at bounding box center [619, 663] width 43 height 43
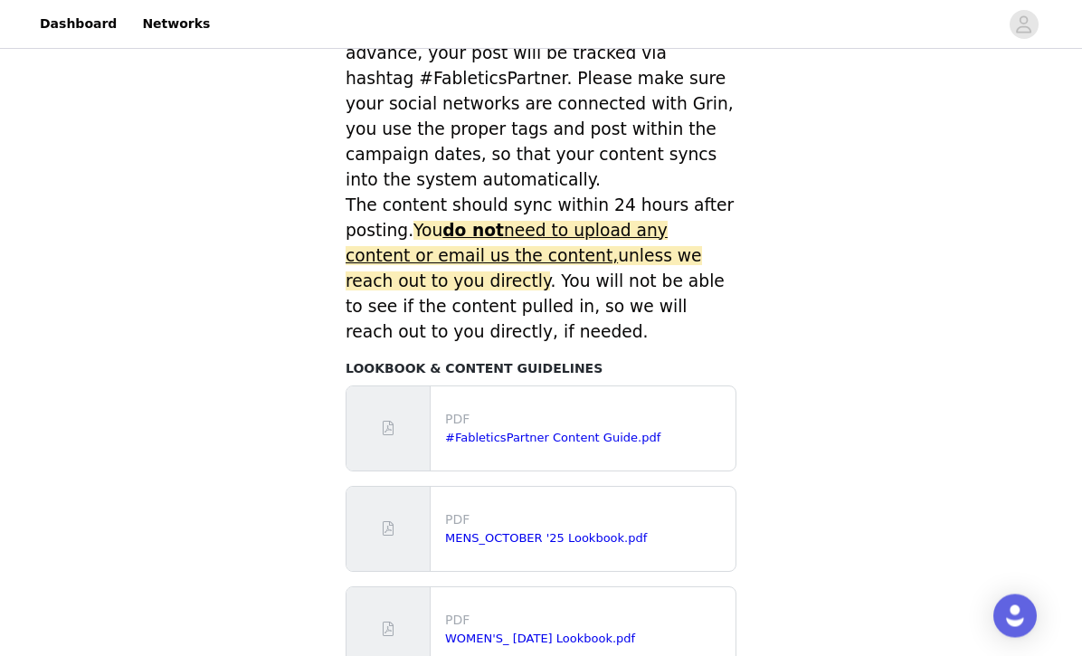
scroll to position [784, 0]
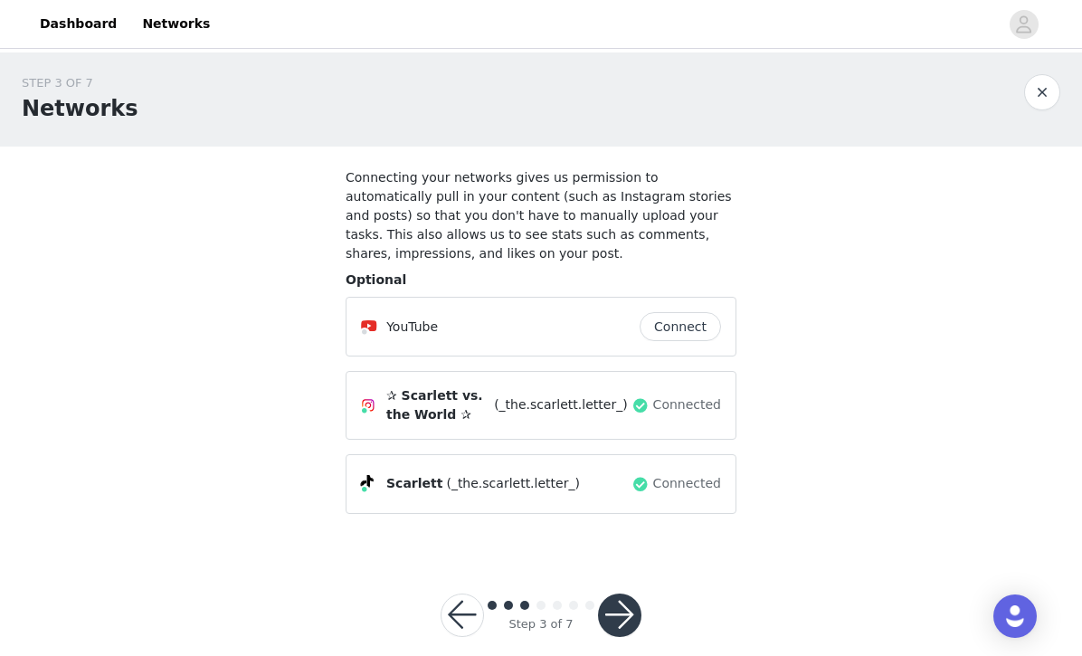
click at [613, 618] on button "button" at bounding box center [619, 614] width 43 height 43
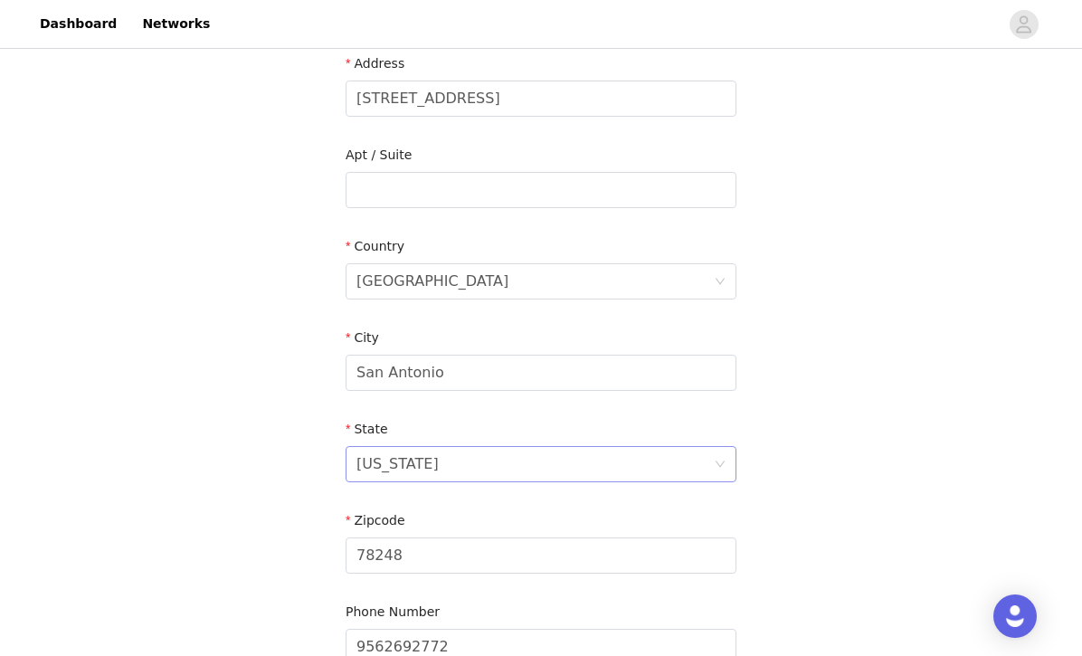
scroll to position [505, 0]
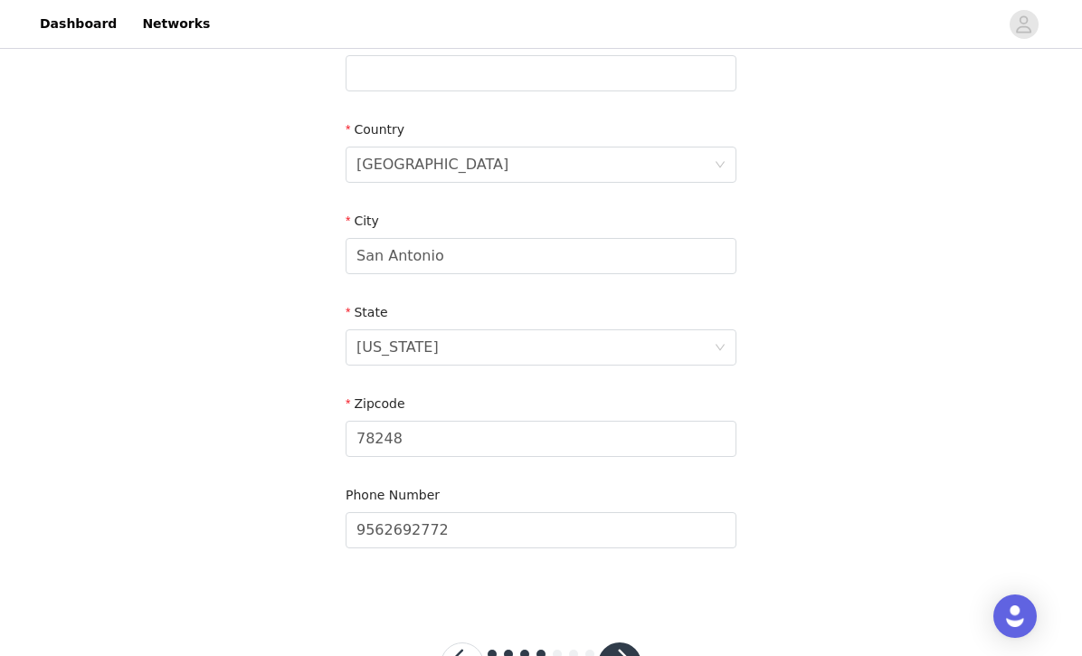
click at [625, 655] on button "button" at bounding box center [619, 663] width 43 height 43
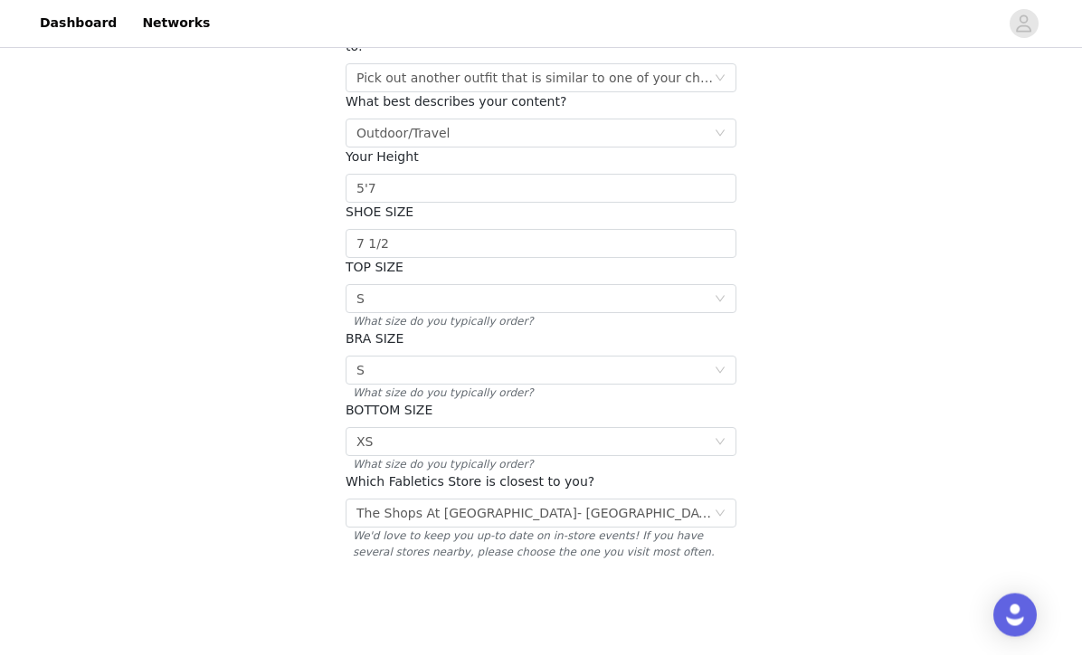
scroll to position [244, 0]
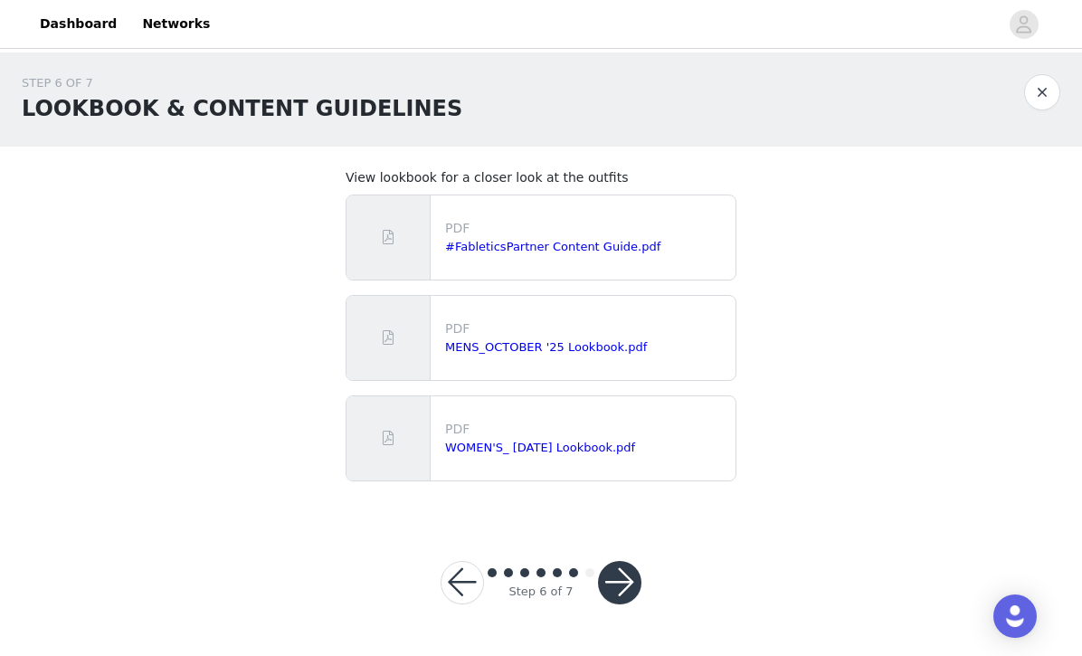
click at [620, 589] on button "button" at bounding box center [619, 582] width 43 height 43
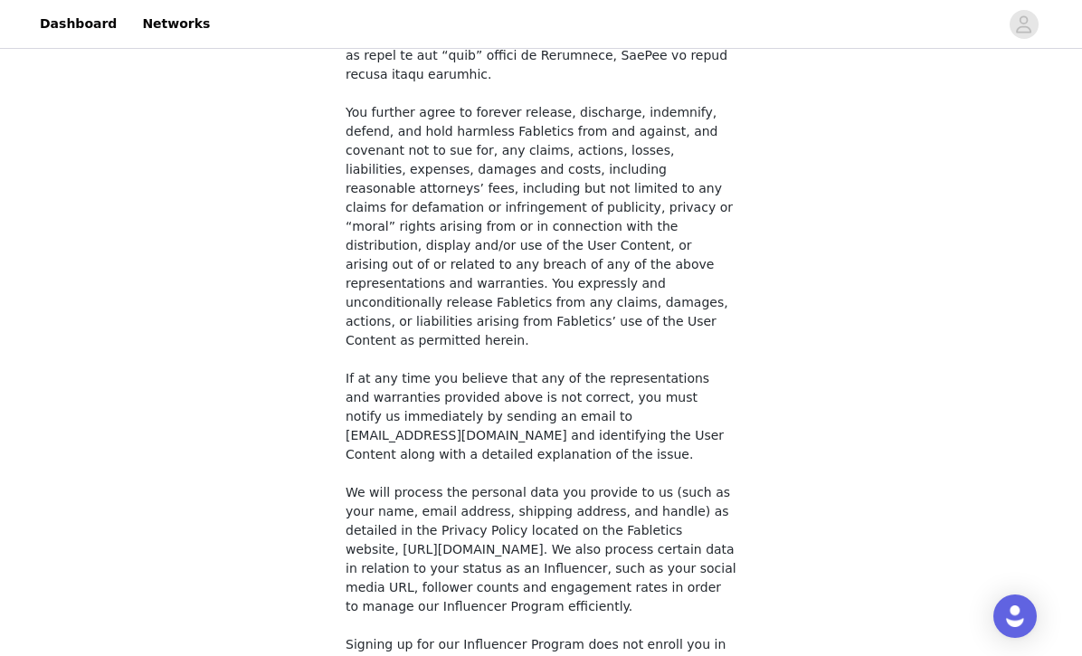
scroll to position [1323, 0]
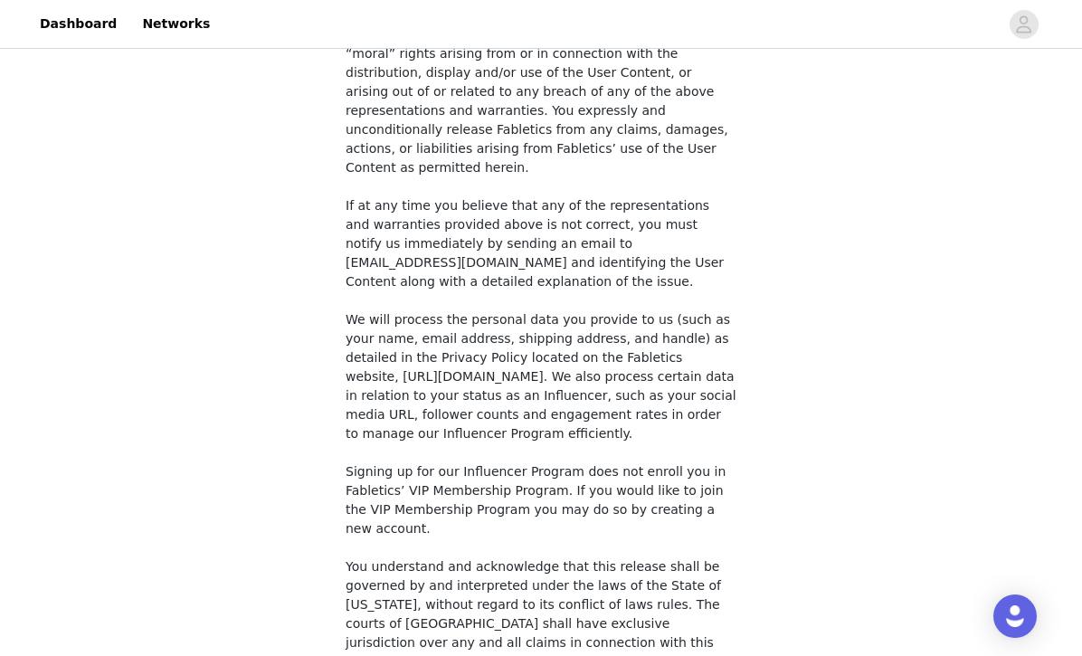
checkbox input "true"
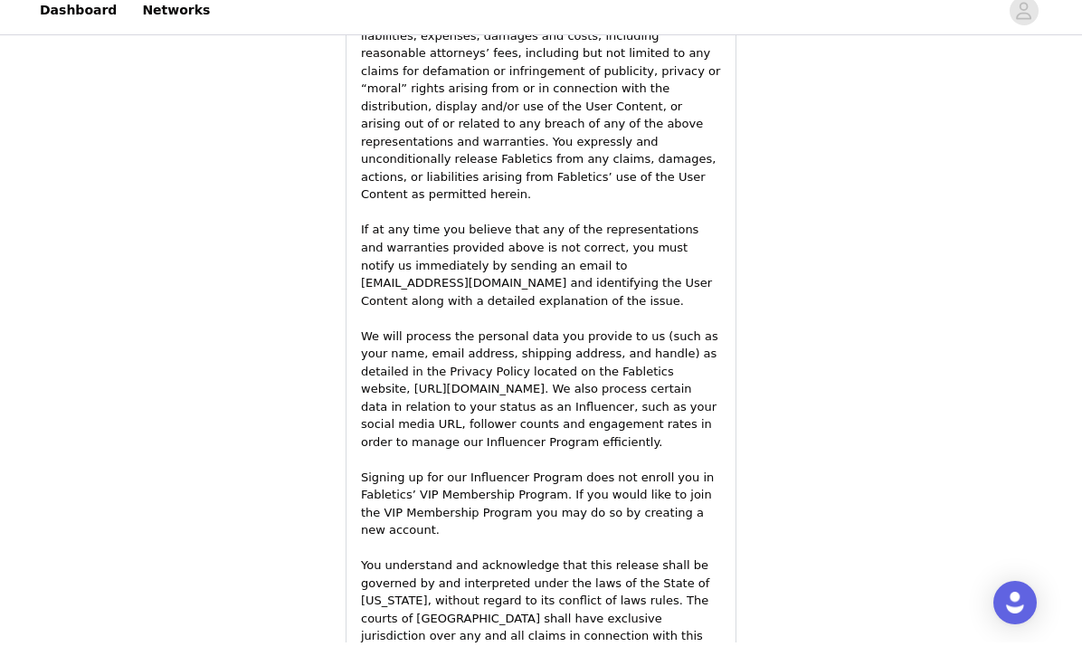
scroll to position [2584, 0]
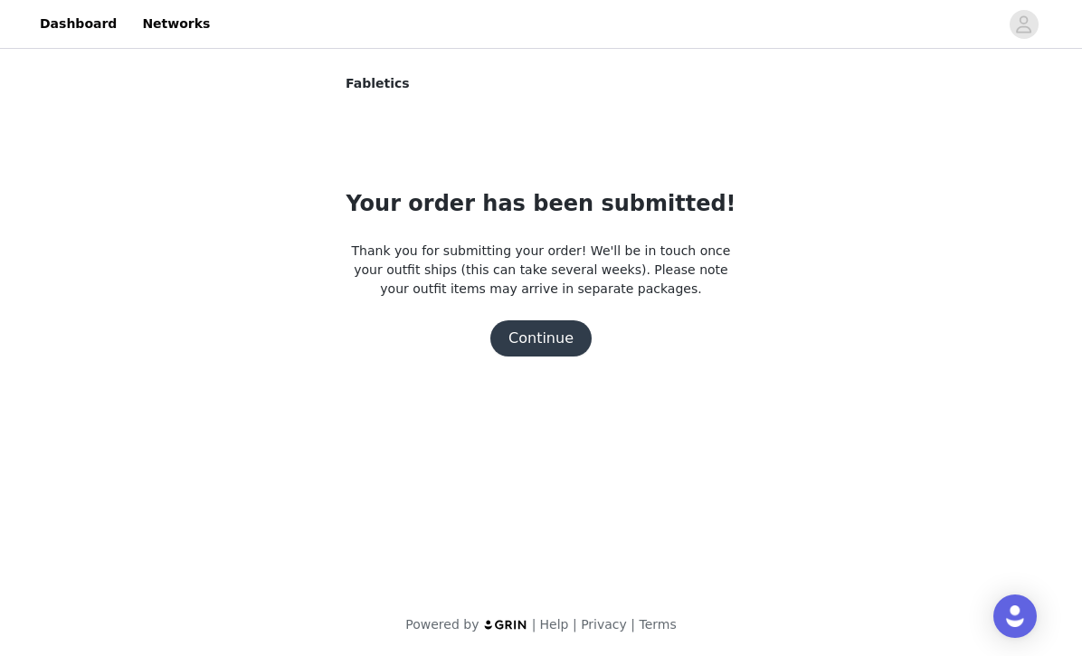
click at [541, 341] on button "Continue" at bounding box center [540, 338] width 101 height 36
